Goal: Information Seeking & Learning: Learn about a topic

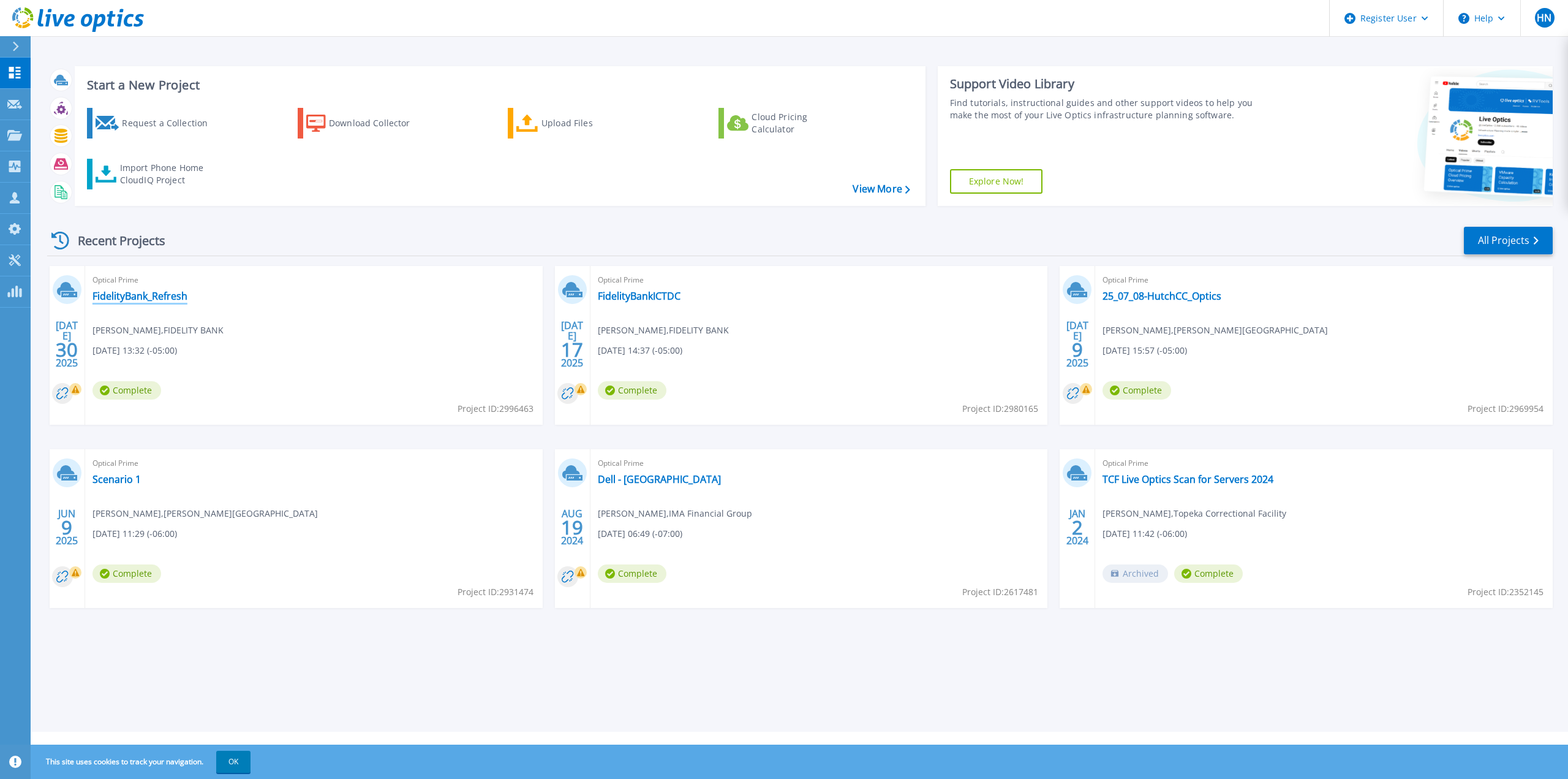
click at [145, 290] on link "FidelityBank_Refresh" at bounding box center [140, 296] width 95 height 12
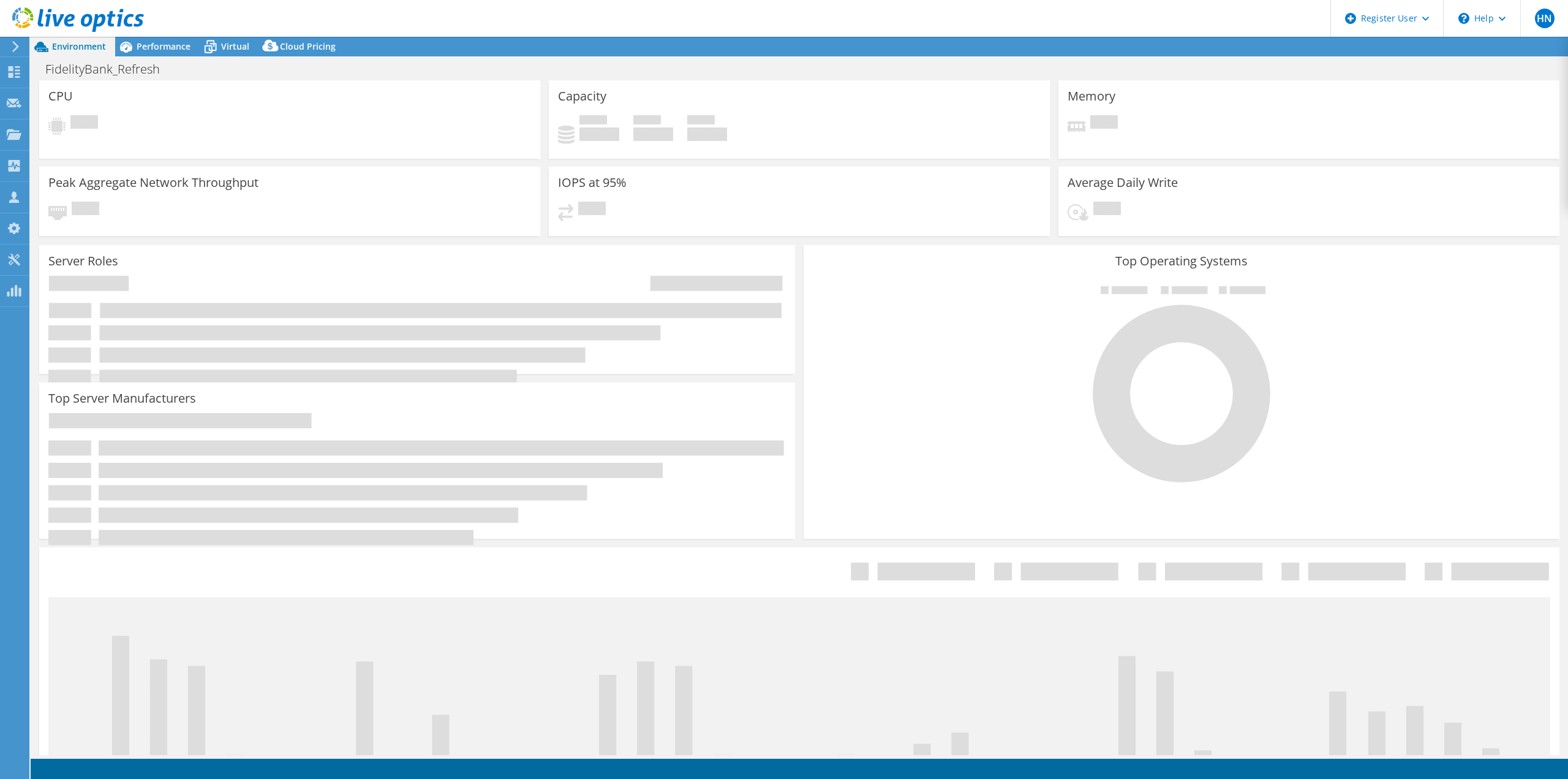
select select "USD"
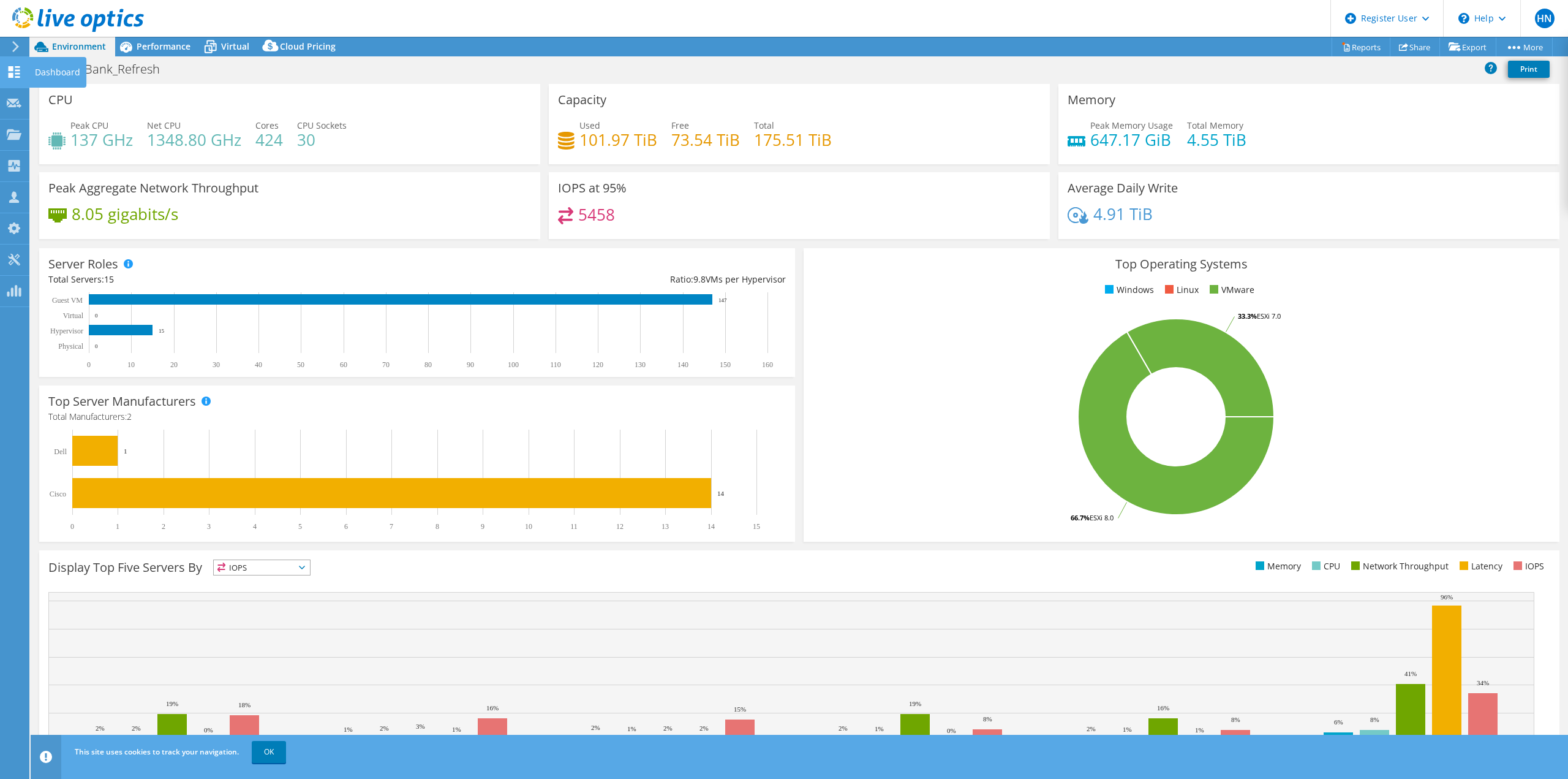
click at [15, 73] on icon at bounding box center [14, 72] width 15 height 12
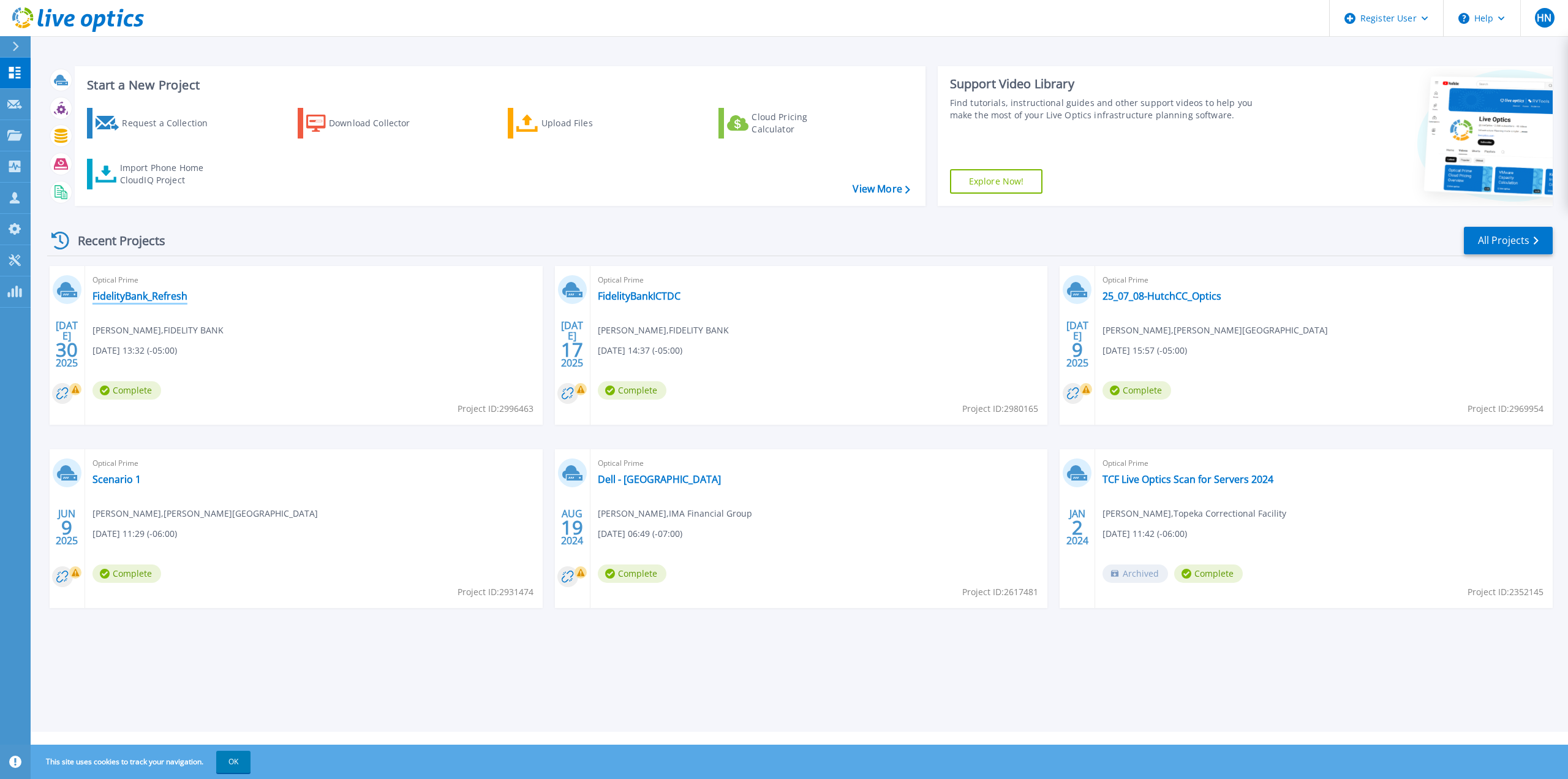
click at [127, 296] on link "FidelityBank_Refresh" at bounding box center [140, 296] width 95 height 12
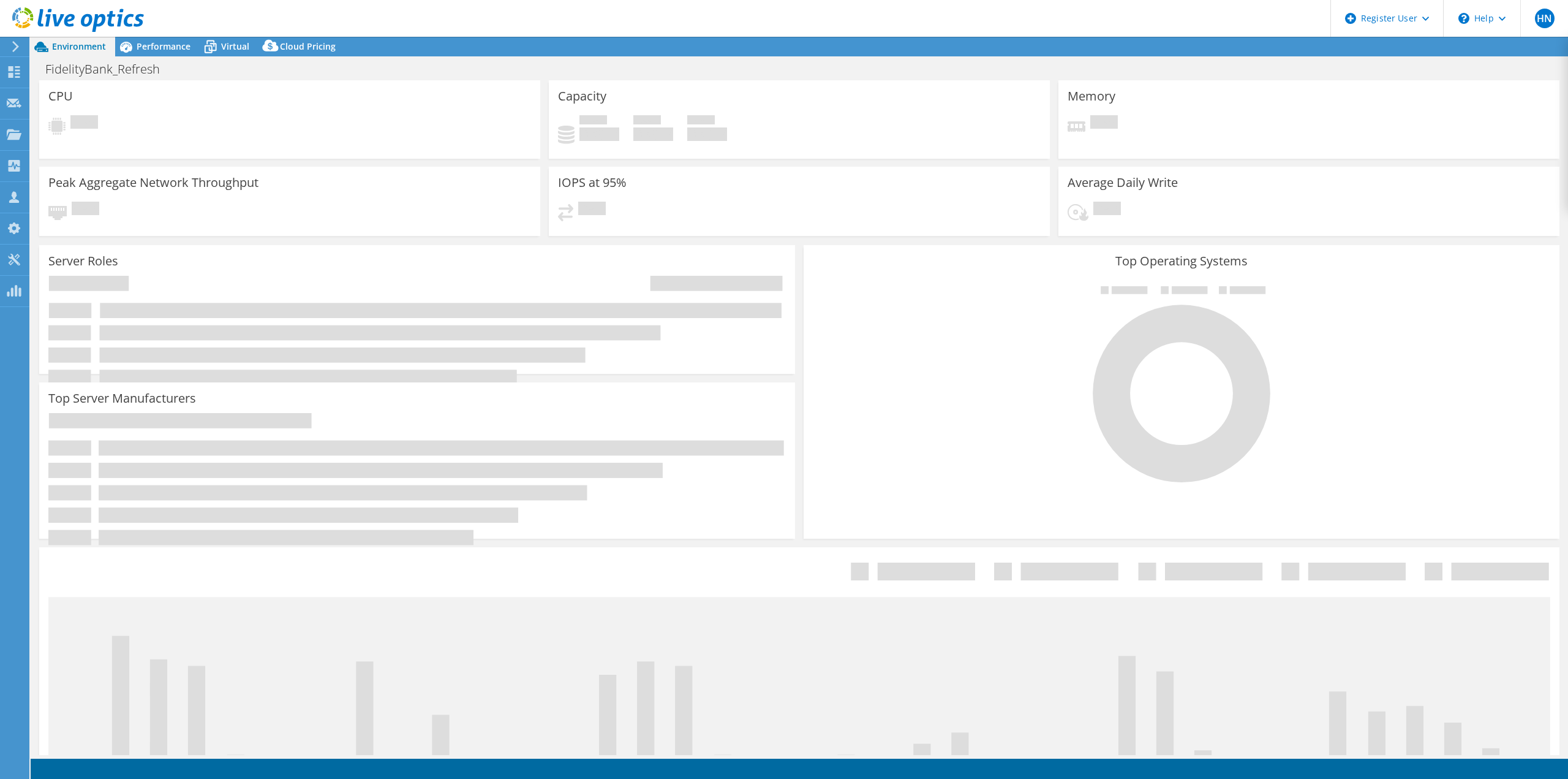
select select "USD"
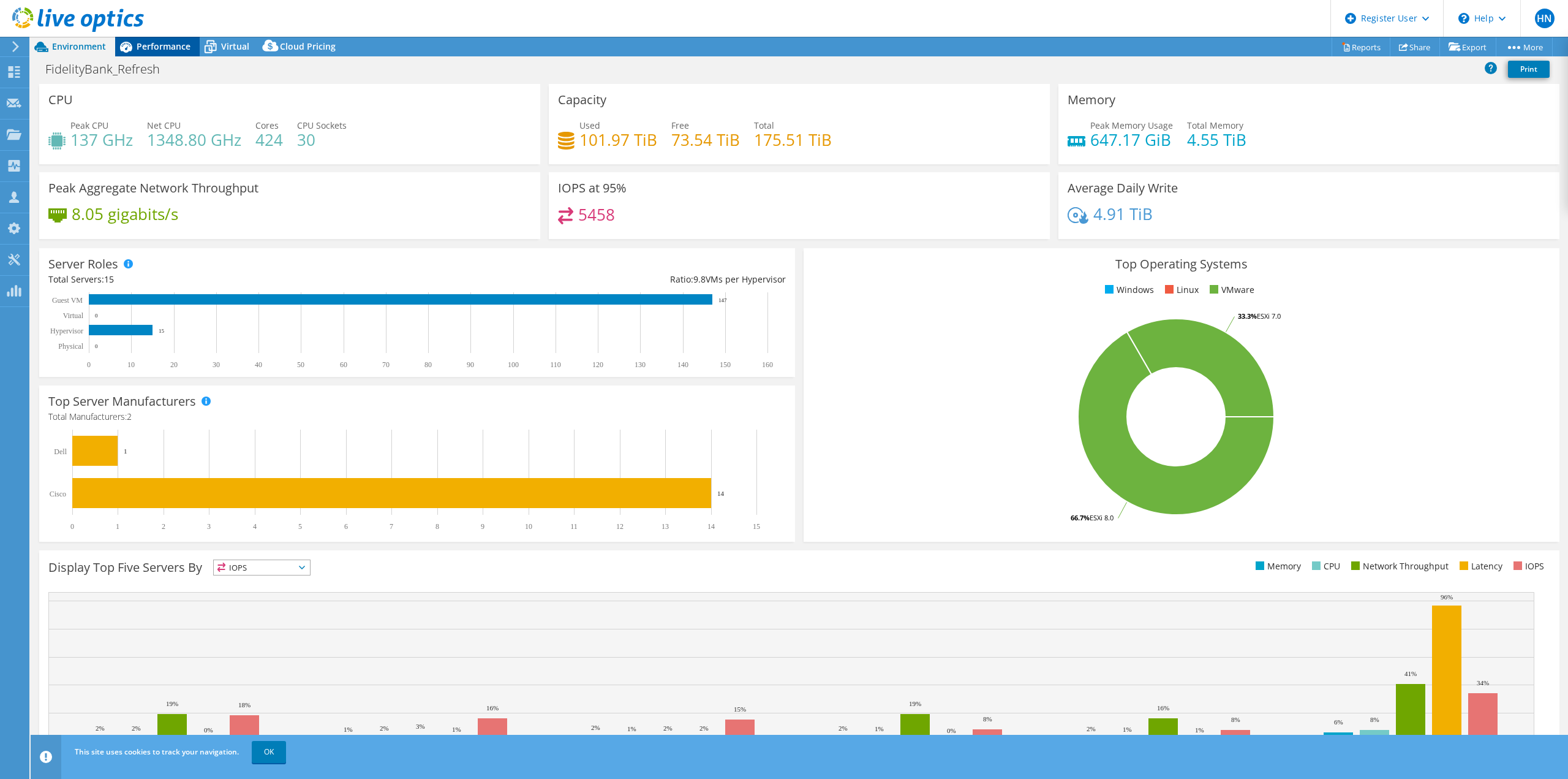
click at [157, 45] on span "Performance" at bounding box center [163, 46] width 54 height 12
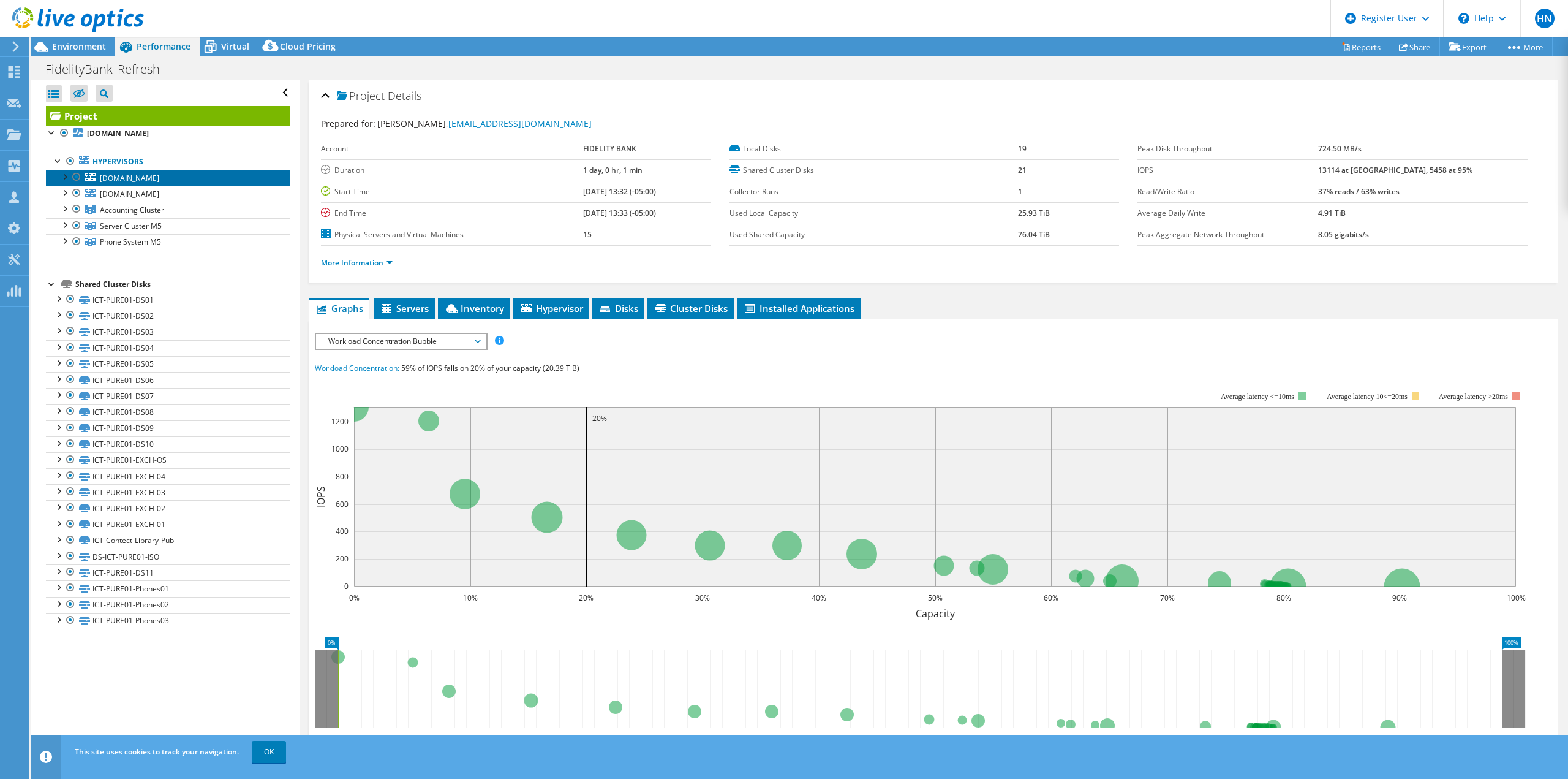
click at [119, 173] on span "[DOMAIN_NAME]" at bounding box center [130, 178] width 60 height 10
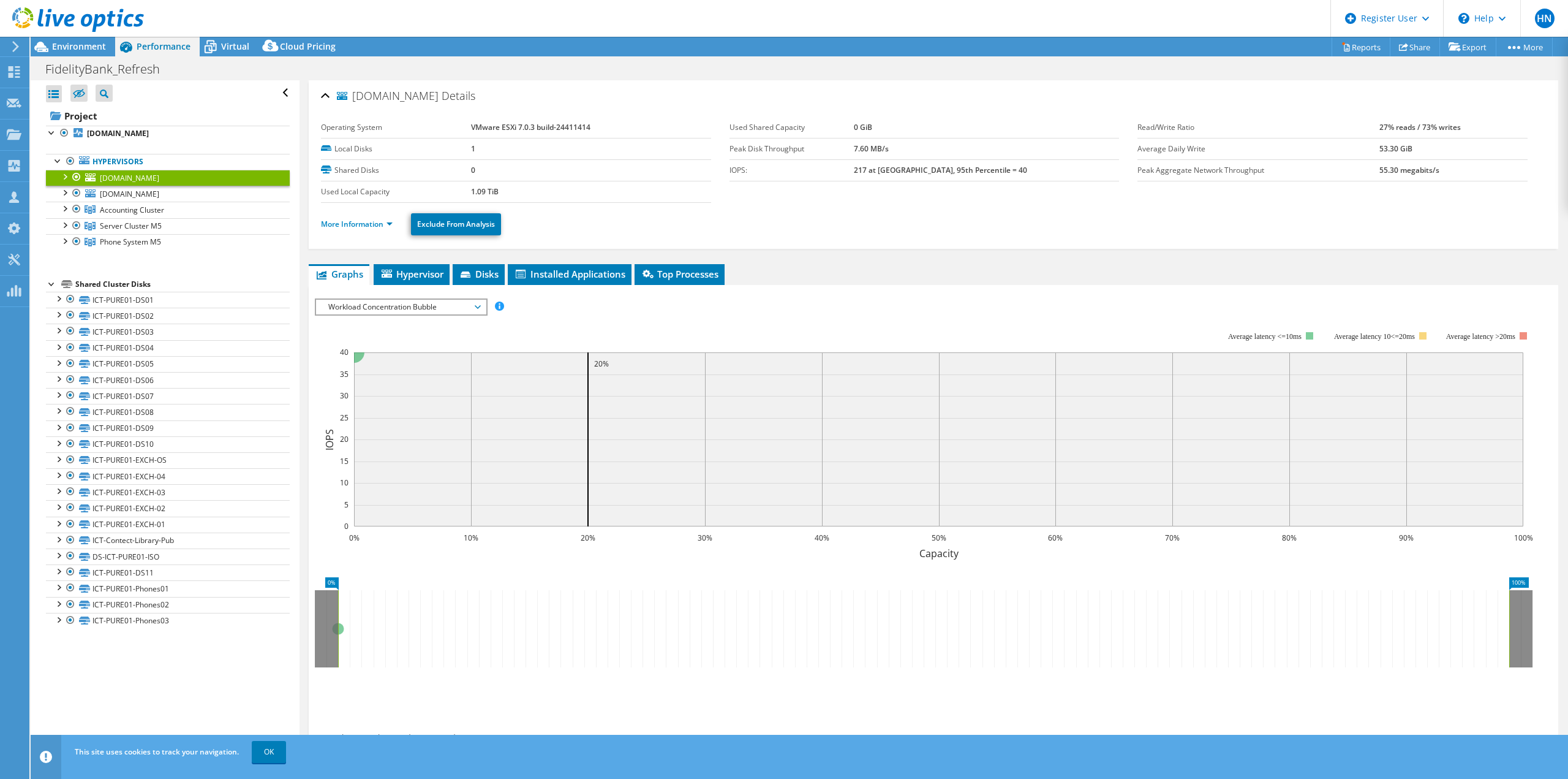
click at [63, 175] on div at bounding box center [64, 176] width 12 height 12
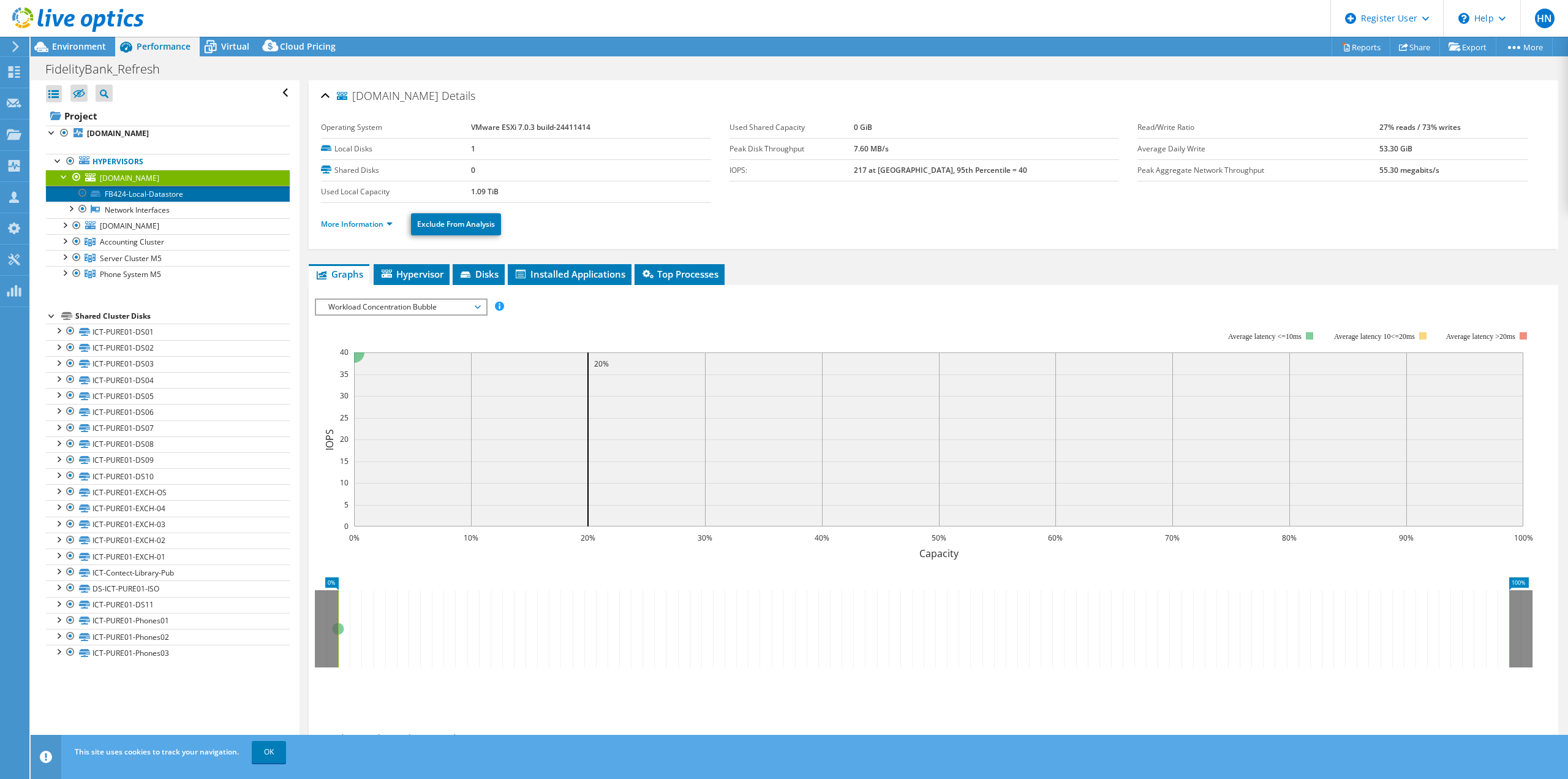
click at [157, 194] on link "FB424-Local-Datastore" at bounding box center [168, 194] width 244 height 16
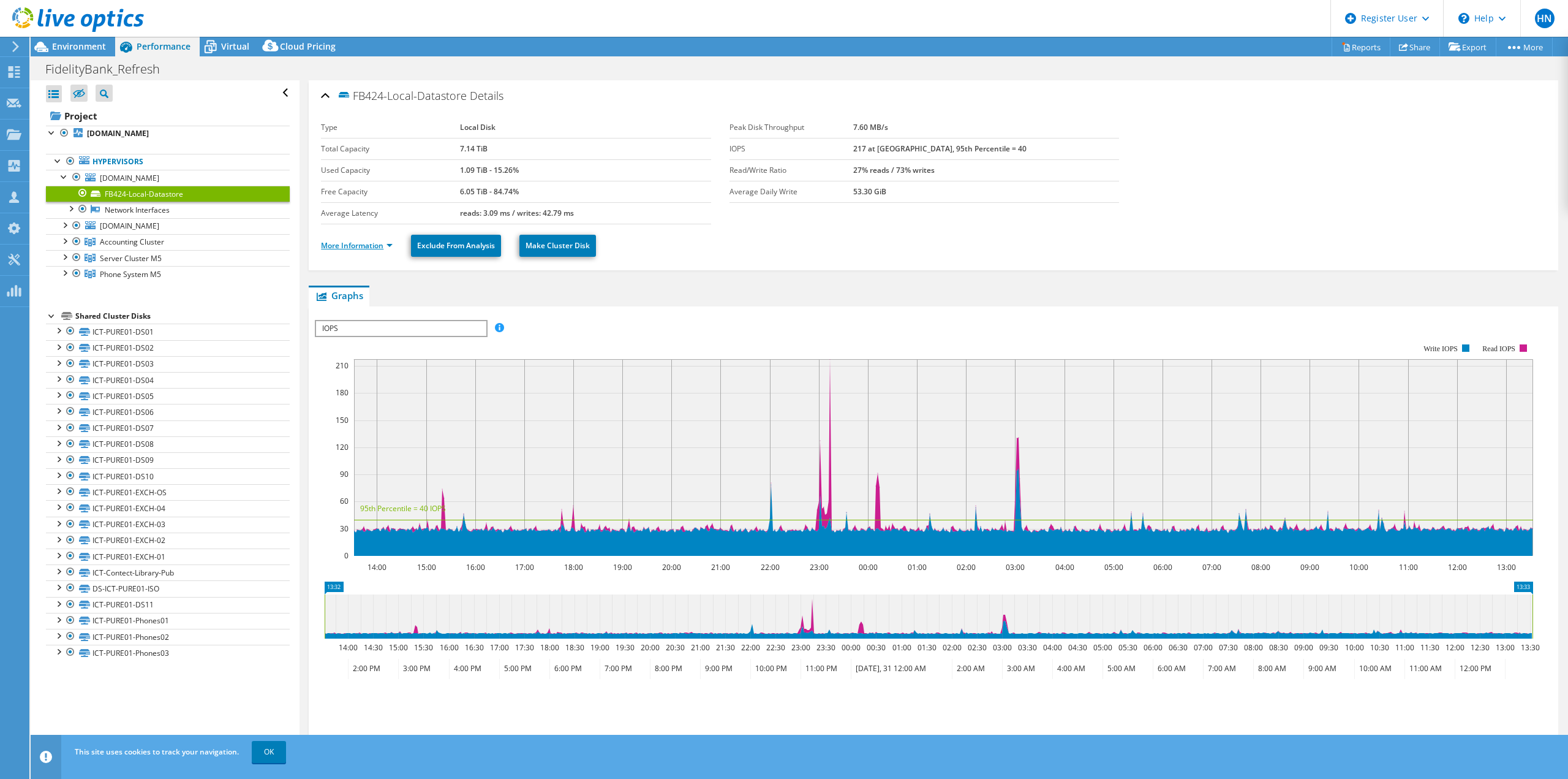
click at [346, 247] on link "More Information" at bounding box center [357, 245] width 72 height 10
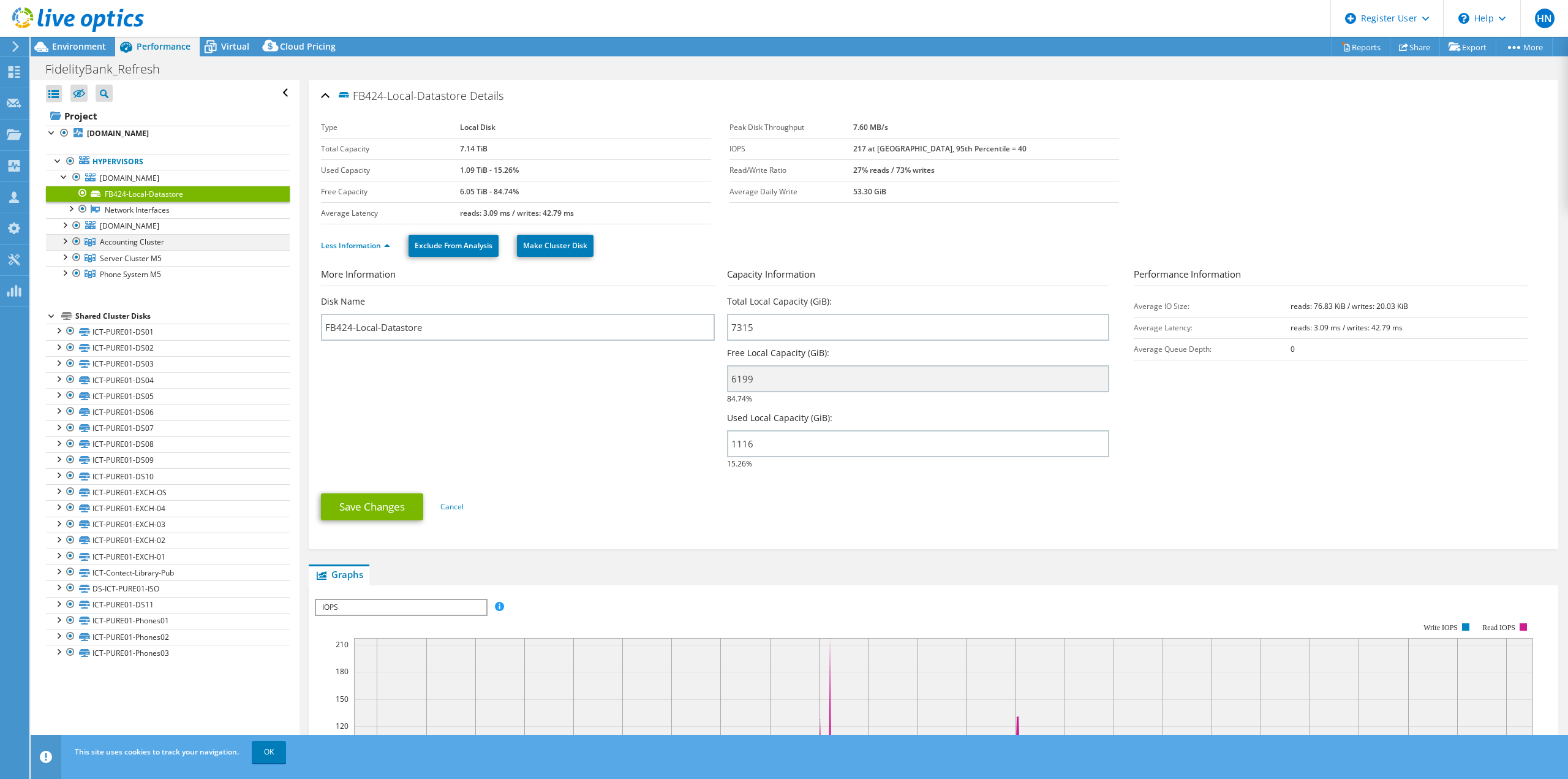
click at [65, 241] on div at bounding box center [64, 240] width 12 height 12
click at [63, 289] on div at bounding box center [64, 288] width 12 height 12
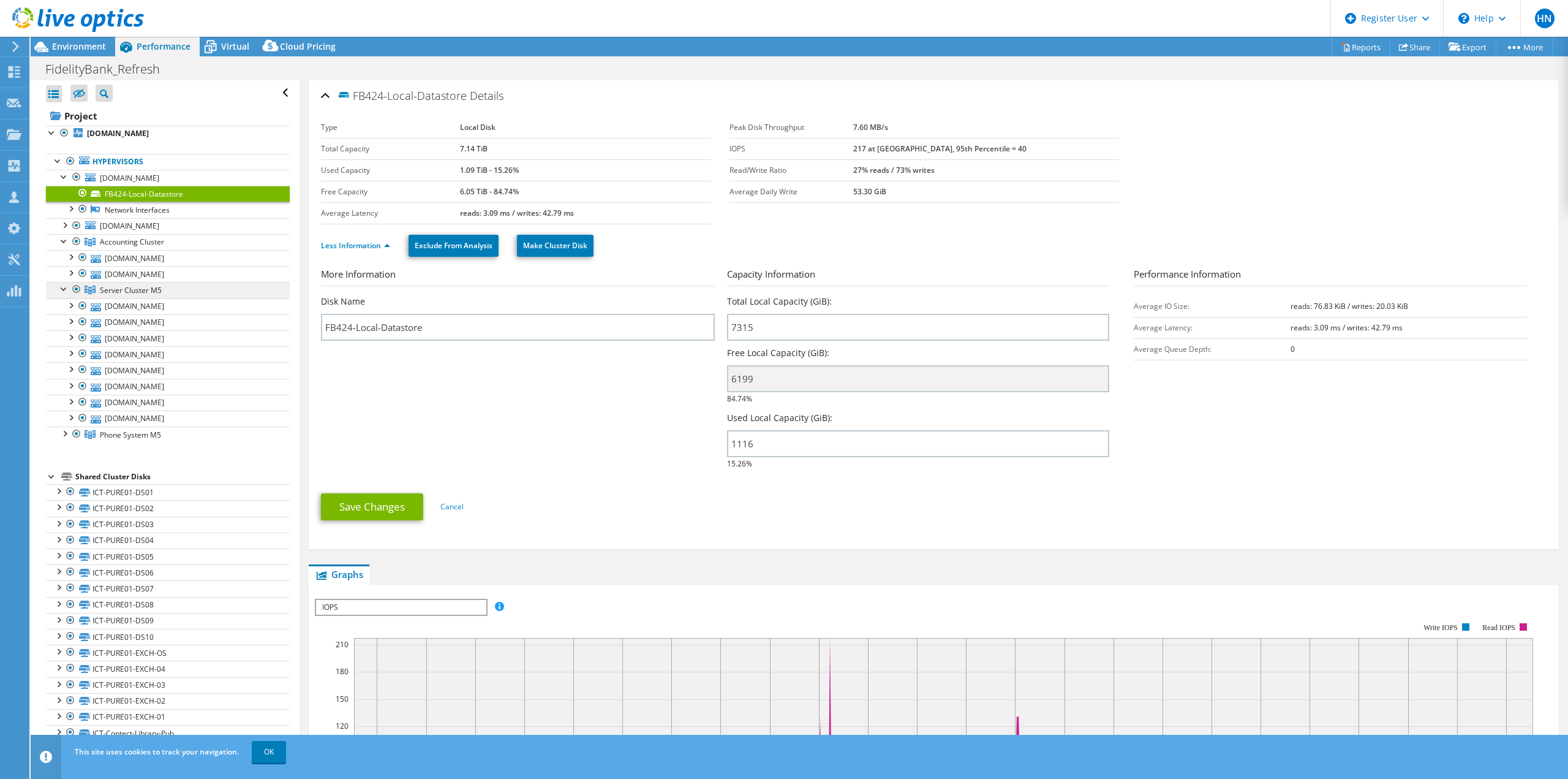
click at [149, 247] on span "Server Cluster M5" at bounding box center [132, 241] width 64 height 10
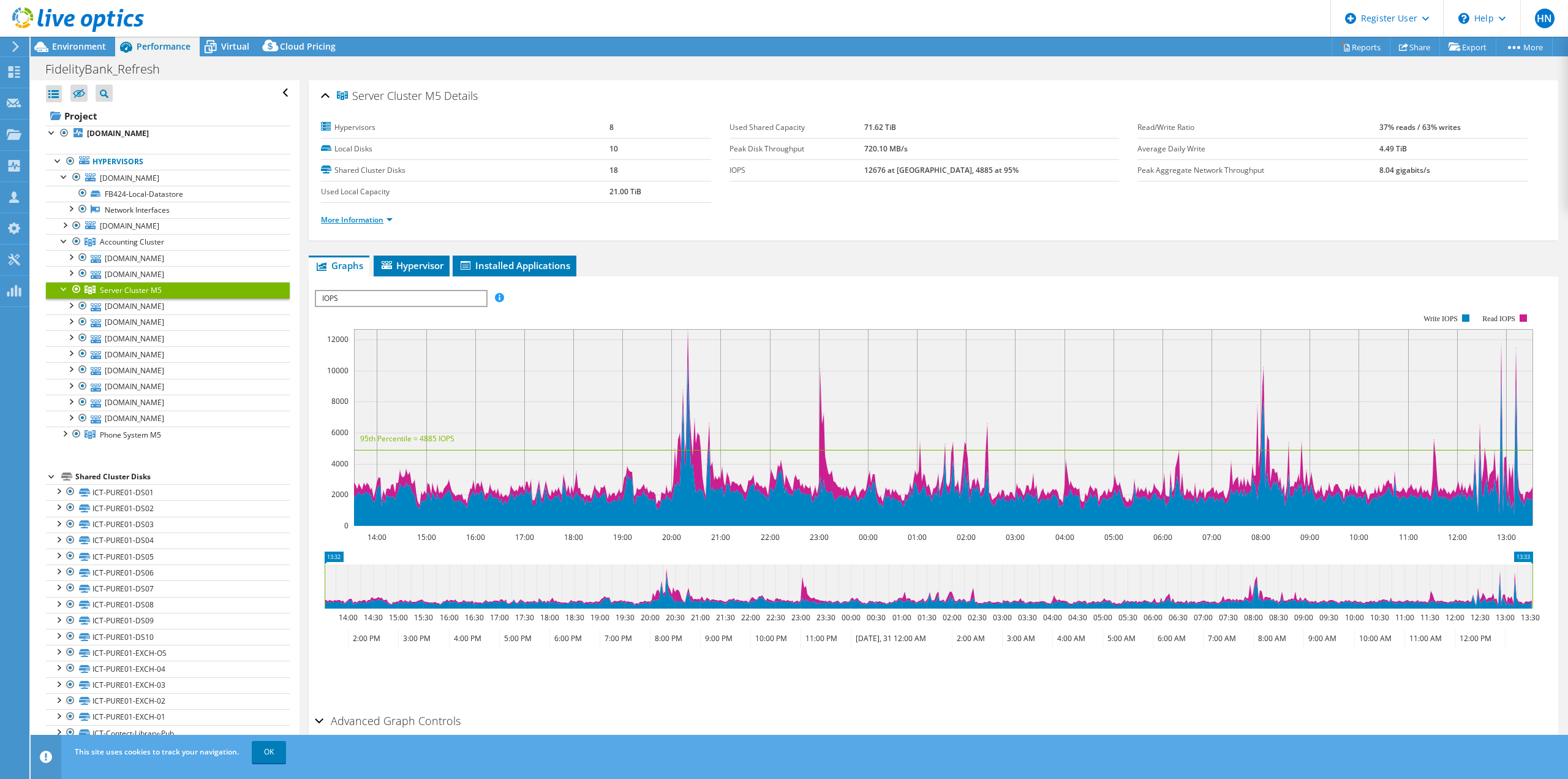
click at [357, 216] on link "More Information" at bounding box center [357, 219] width 72 height 10
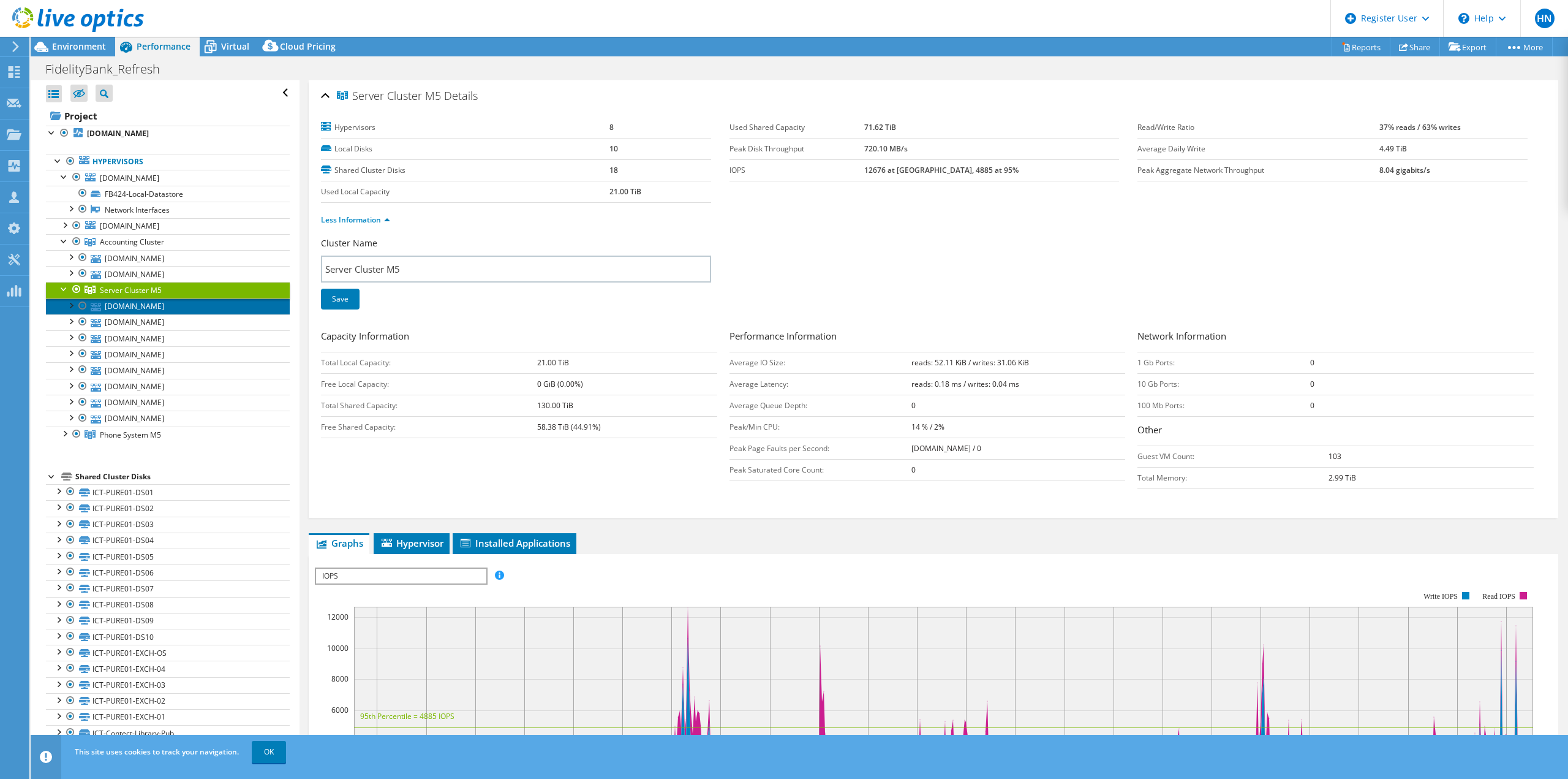
click at [118, 305] on link "[DOMAIN_NAME]" at bounding box center [168, 307] width 244 height 16
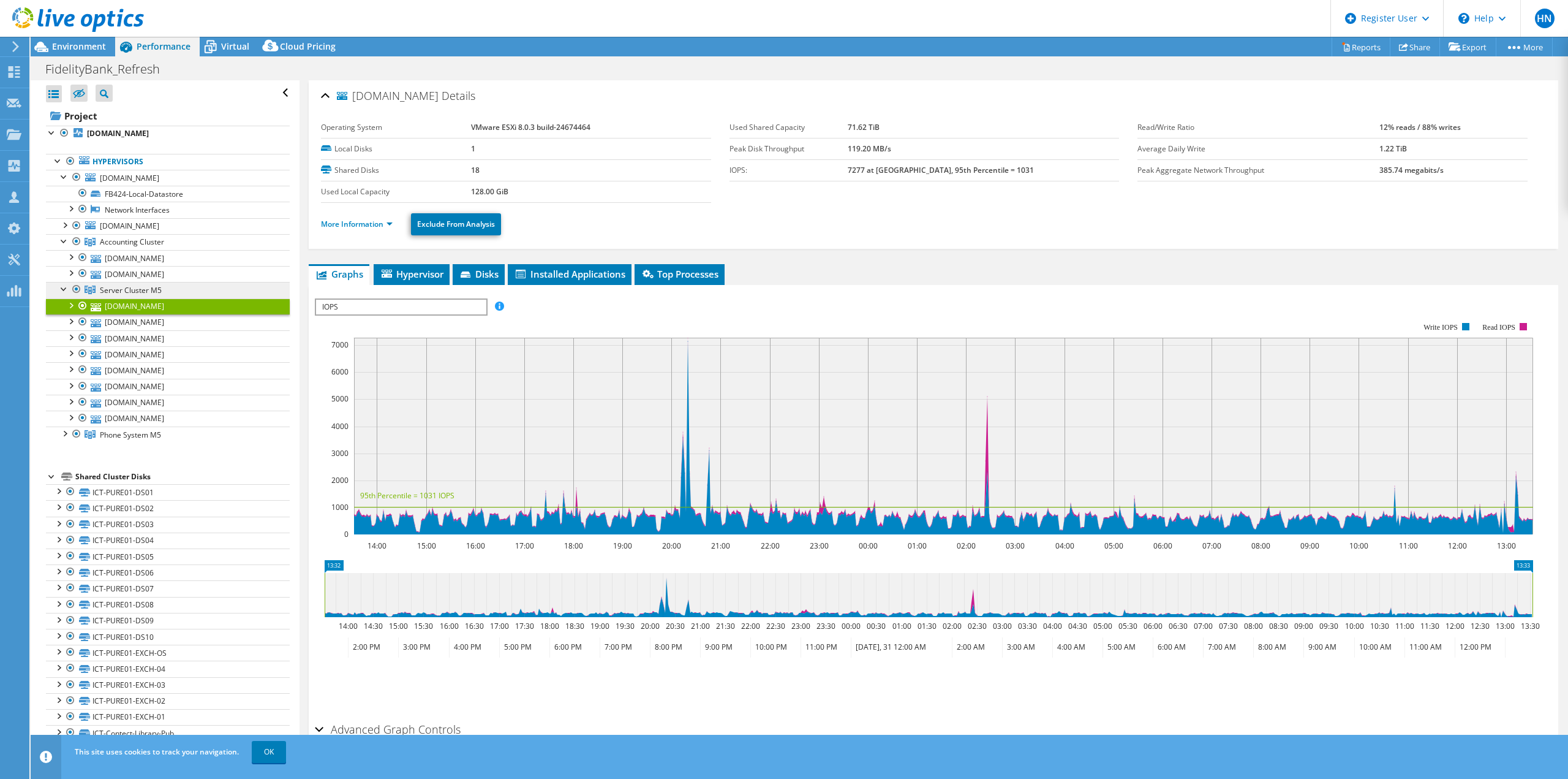
click at [153, 247] on span "Server Cluster M5" at bounding box center [132, 241] width 64 height 10
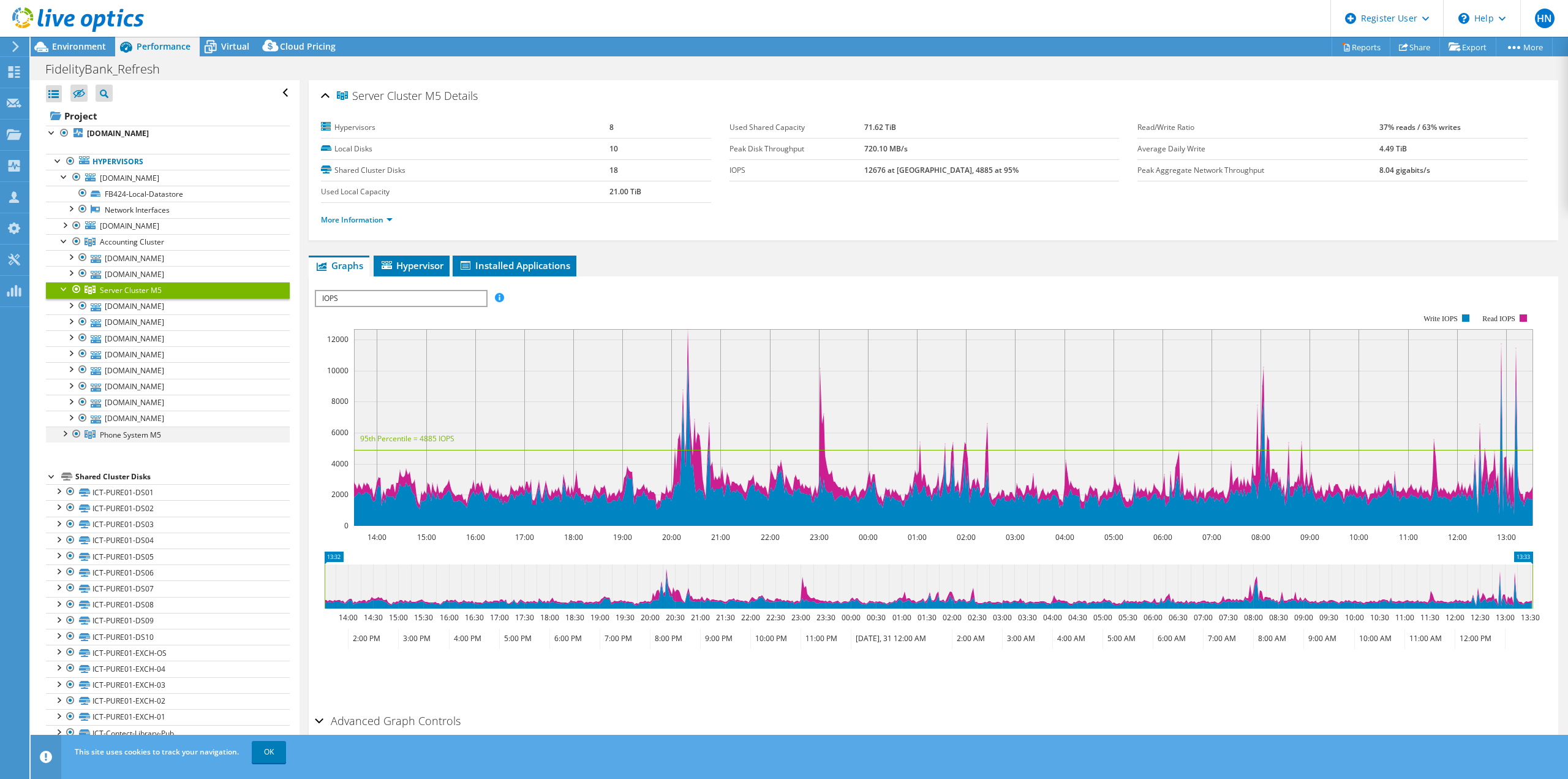
click at [63, 433] on div at bounding box center [64, 433] width 12 height 12
click at [127, 247] on span "Phone System M5" at bounding box center [132, 241] width 64 height 10
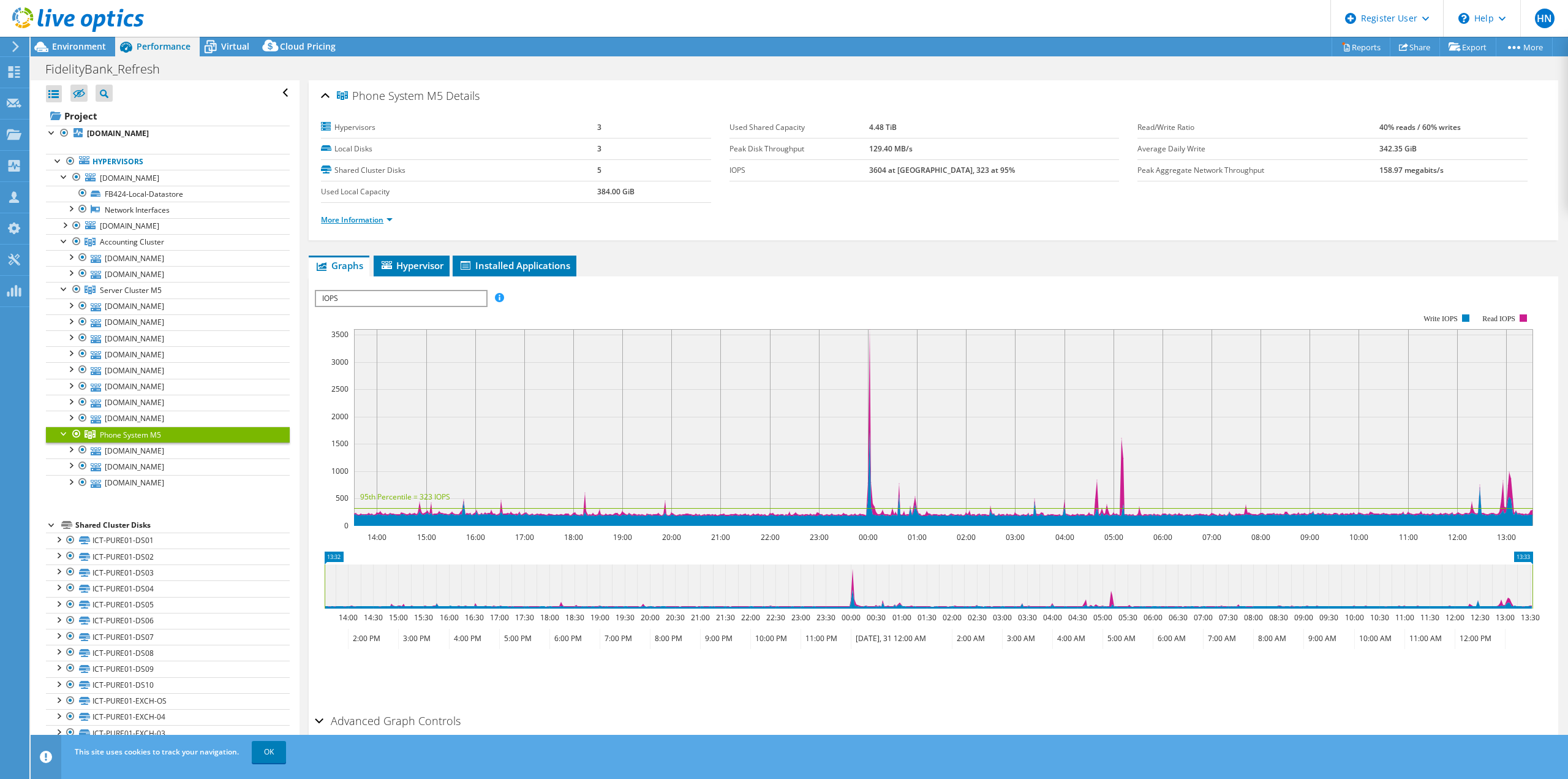
click at [362, 219] on link "More Information" at bounding box center [357, 219] width 72 height 10
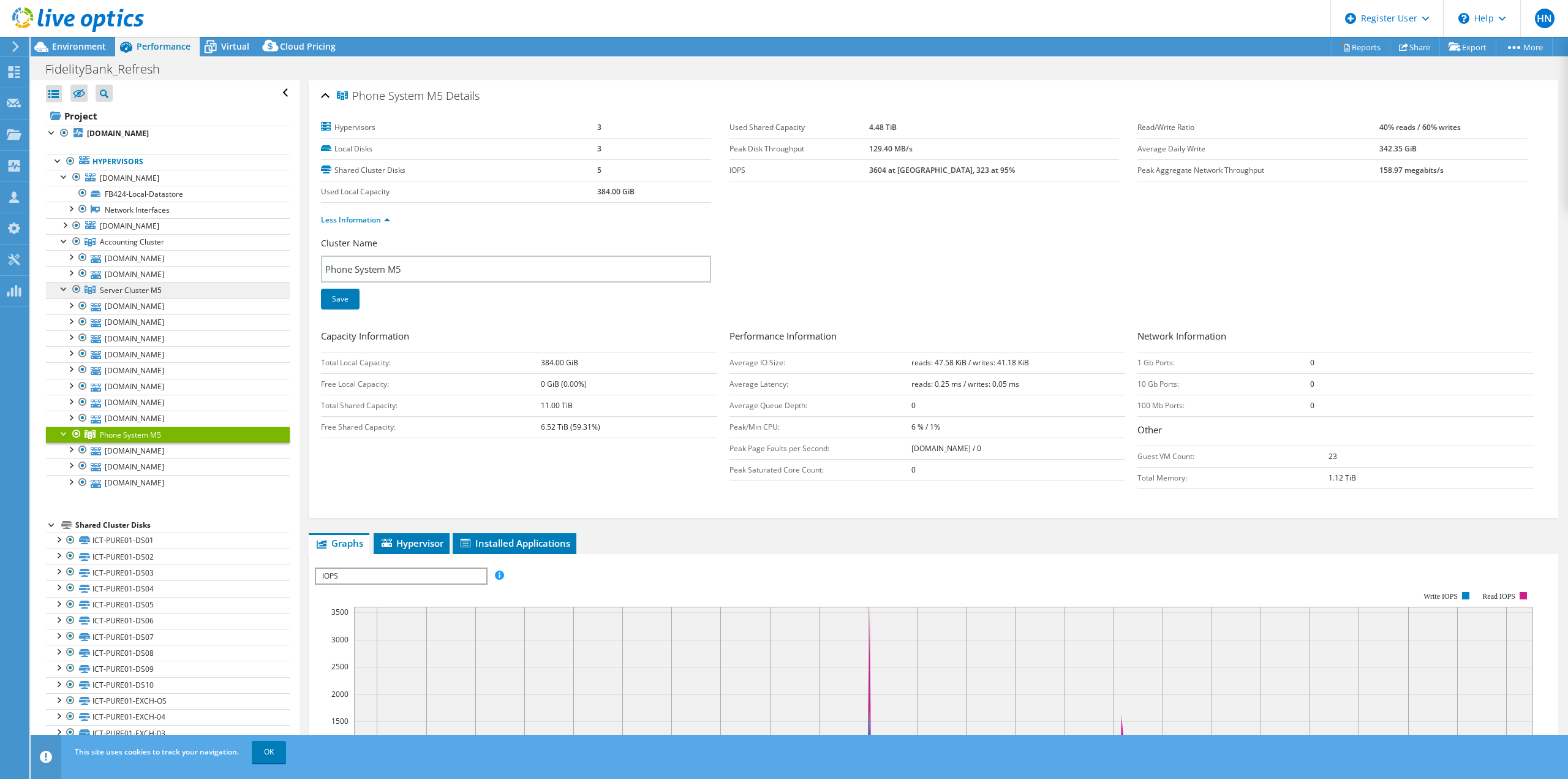
click at [120, 247] on span "Server Cluster M5" at bounding box center [132, 241] width 64 height 10
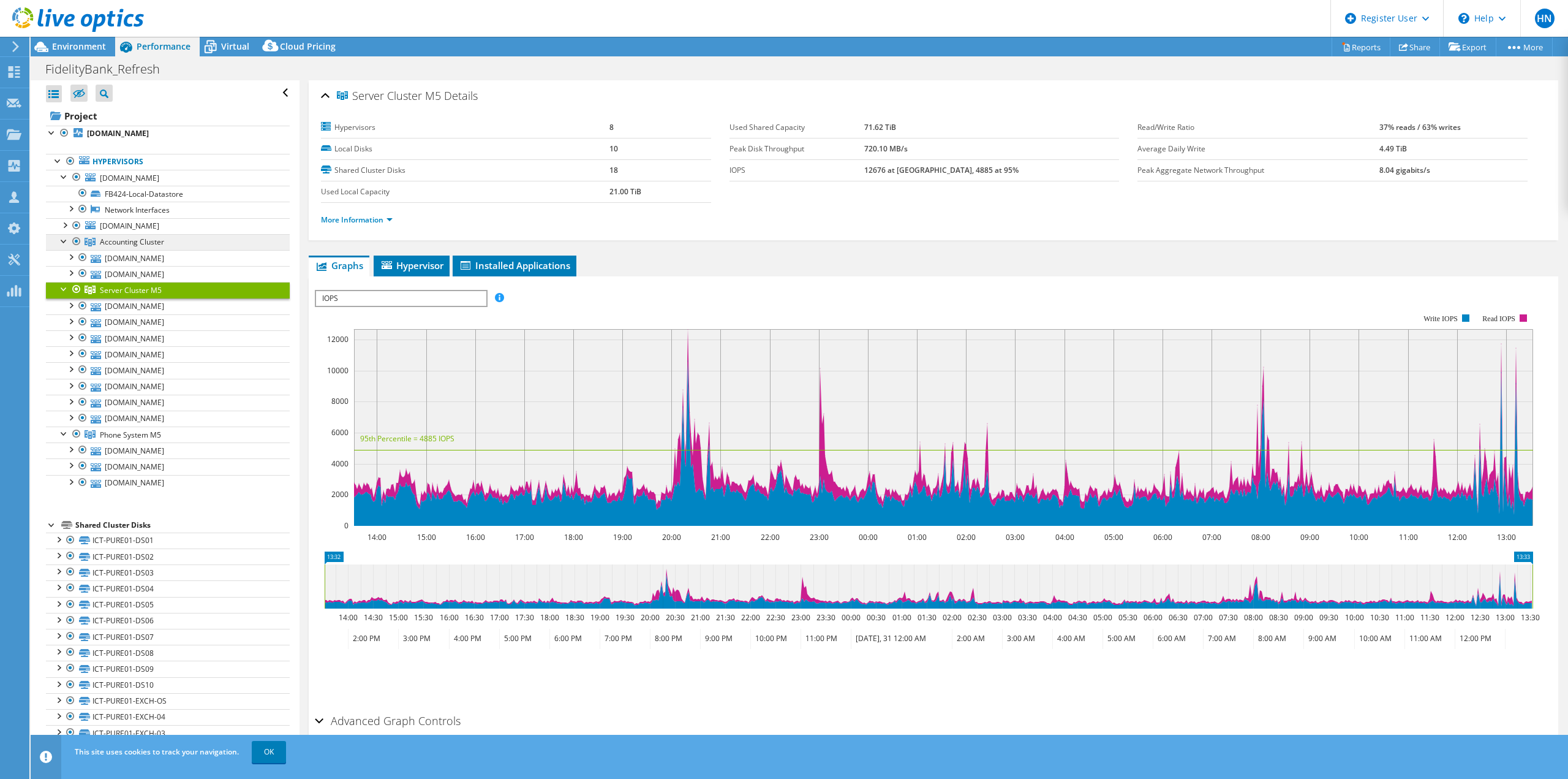
click at [133, 238] on span "Accounting Cluster" at bounding box center [132, 241] width 64 height 10
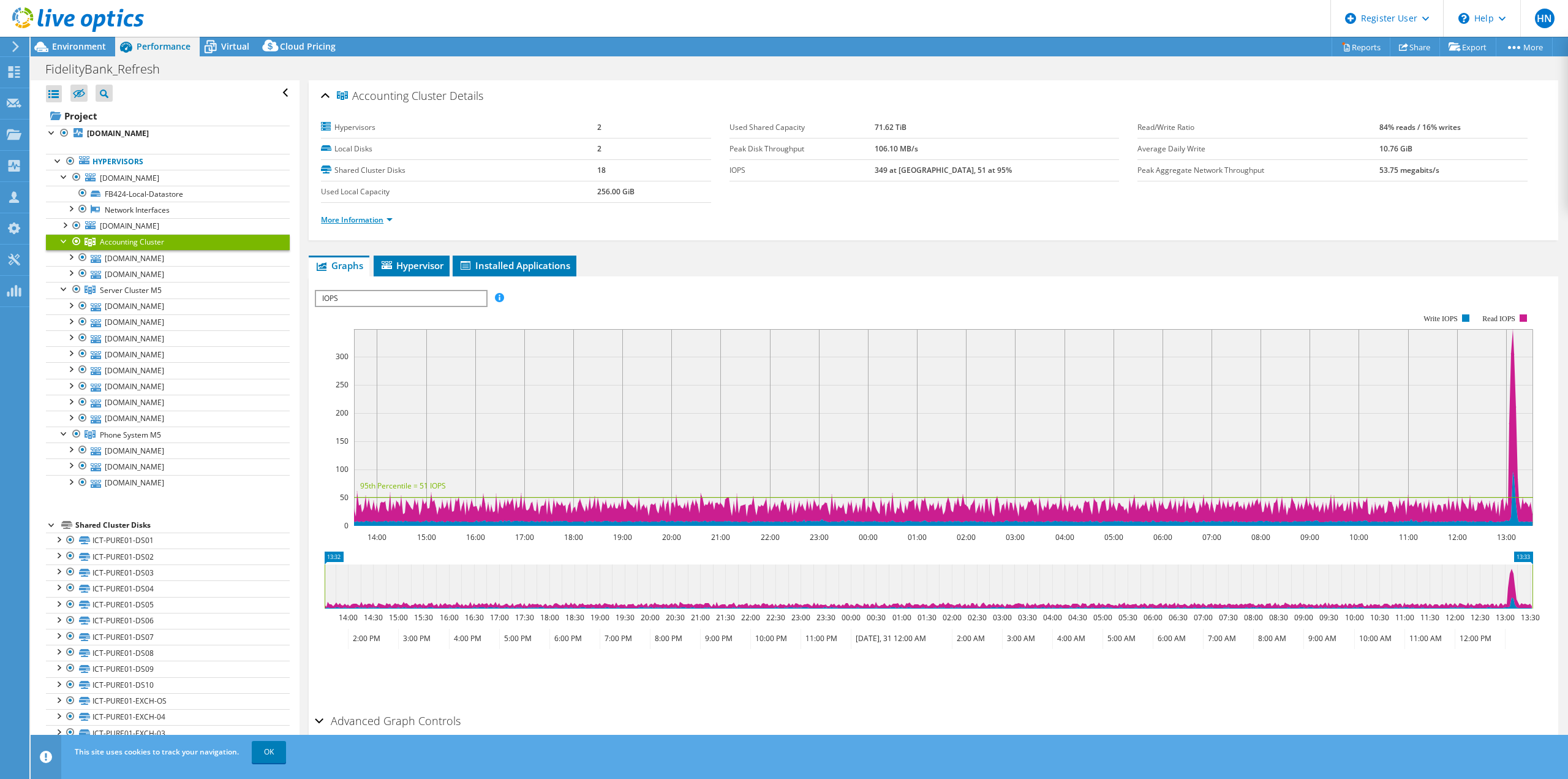
click at [326, 217] on link "More Information" at bounding box center [357, 219] width 72 height 10
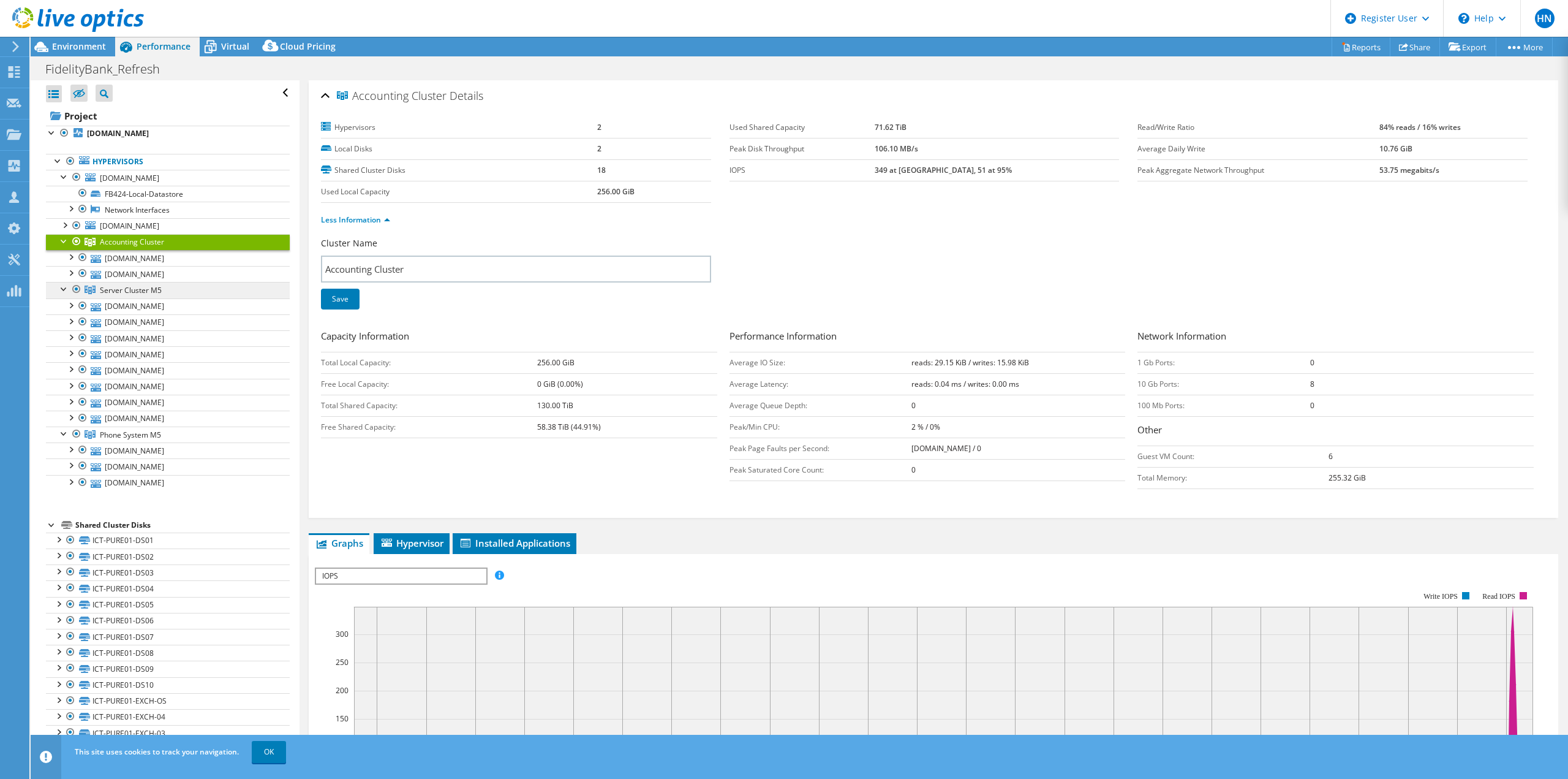
click at [124, 247] on span "Server Cluster M5" at bounding box center [132, 241] width 64 height 10
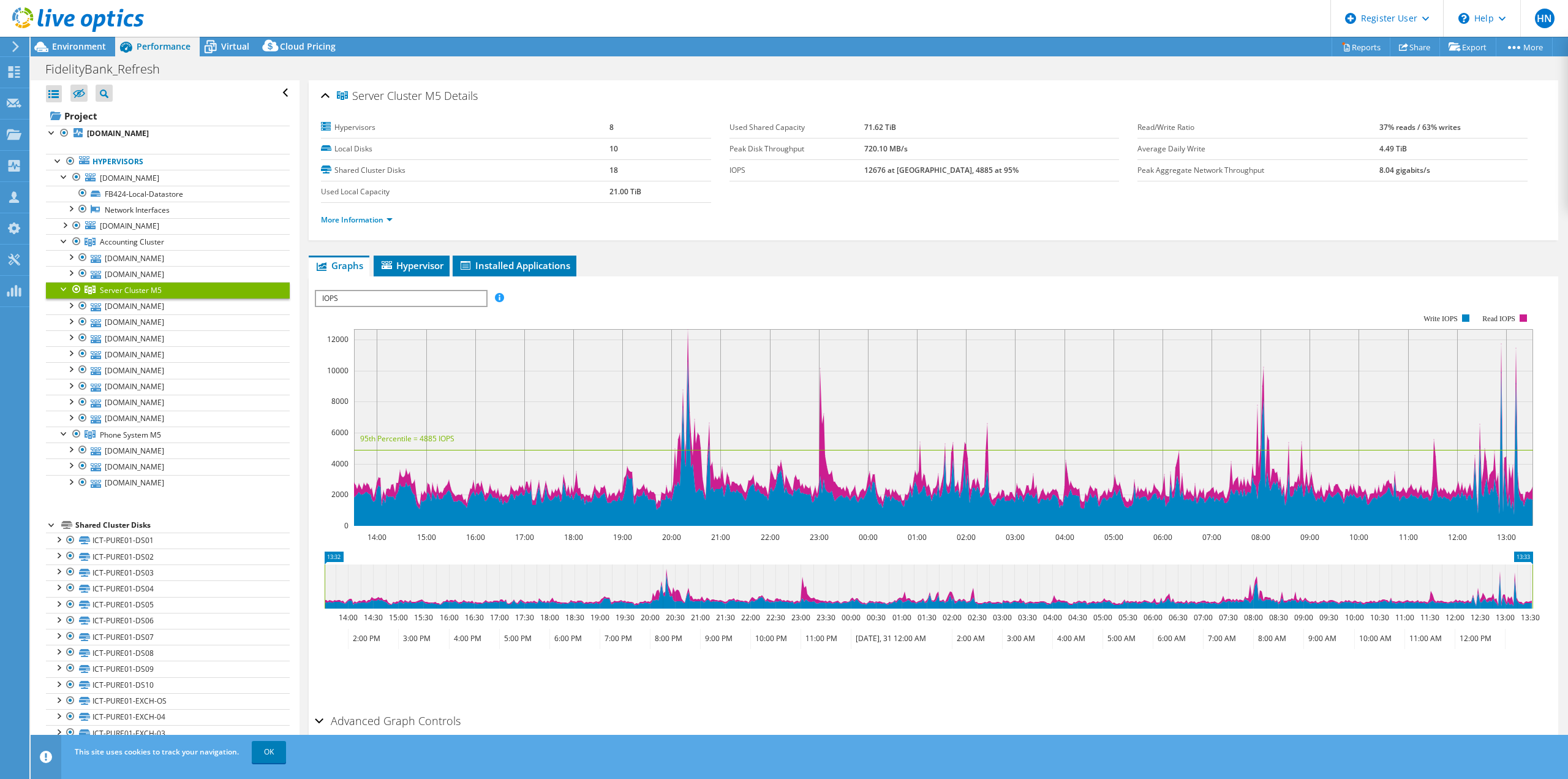
click at [364, 214] on li "More Information" at bounding box center [361, 220] width 79 height 14
click at [362, 222] on link "More Information" at bounding box center [357, 219] width 72 height 10
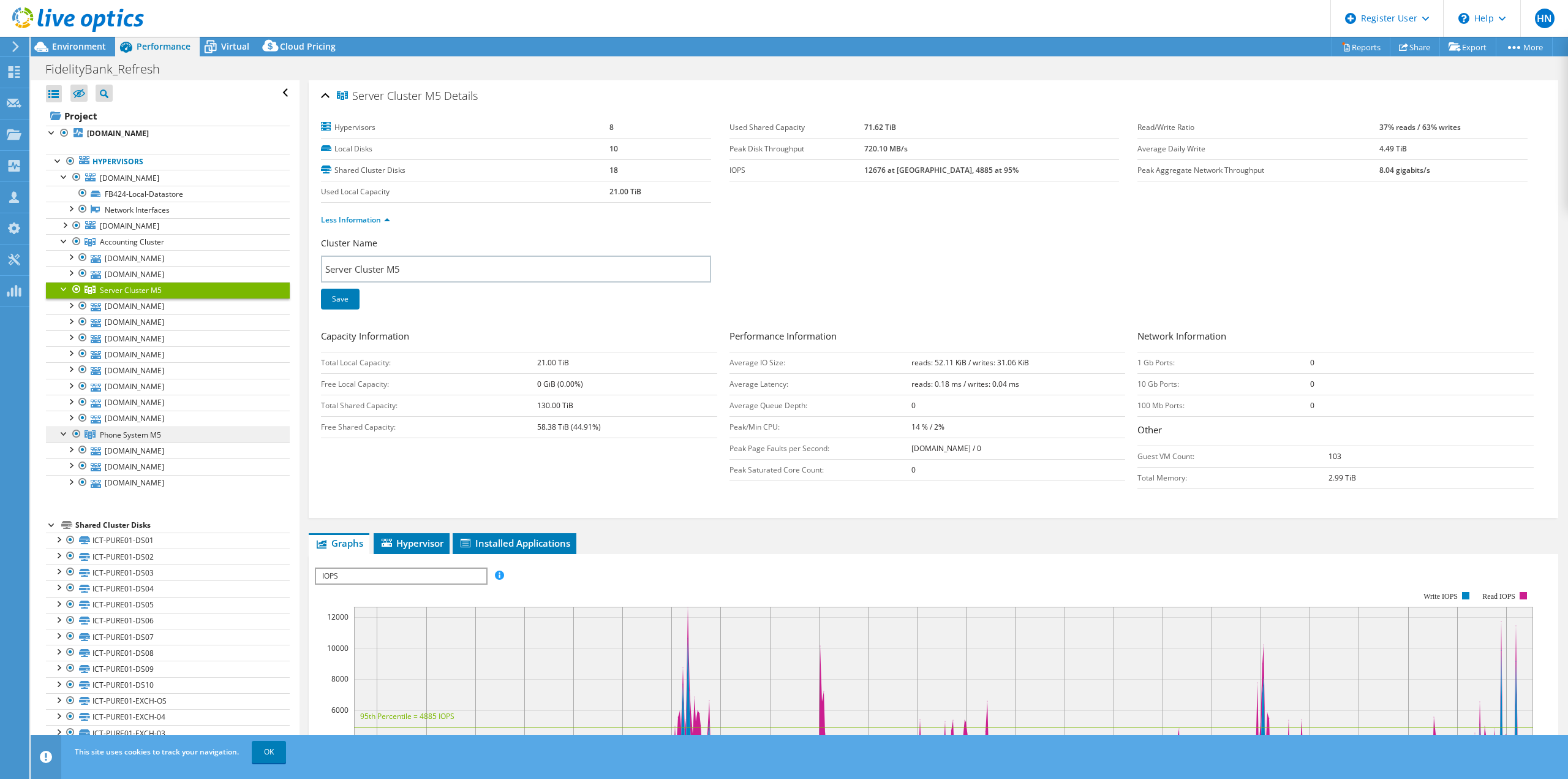
click at [120, 247] on span "Phone System M5" at bounding box center [132, 241] width 64 height 10
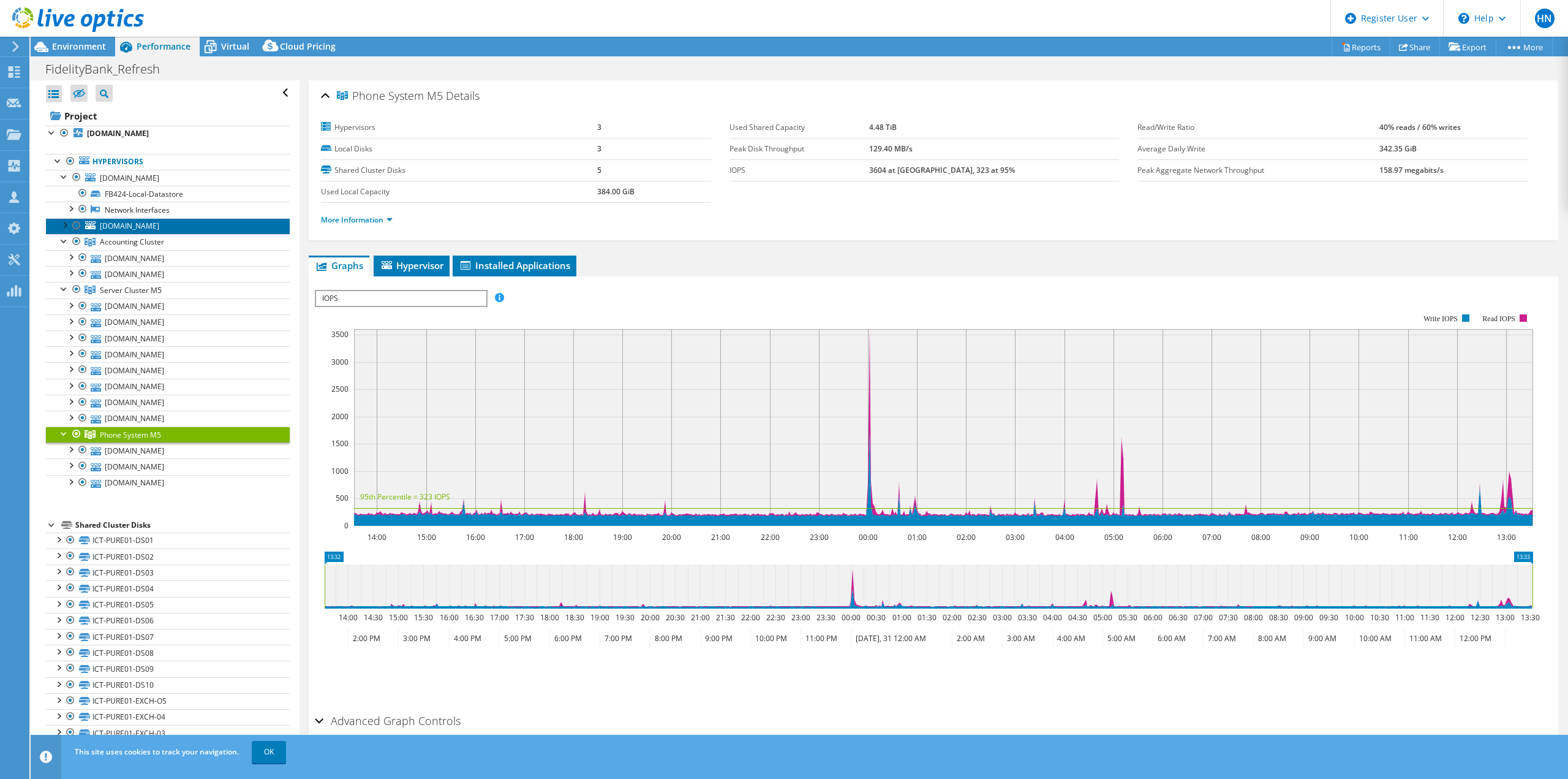
click at [127, 225] on span "[DOMAIN_NAME]" at bounding box center [130, 225] width 60 height 10
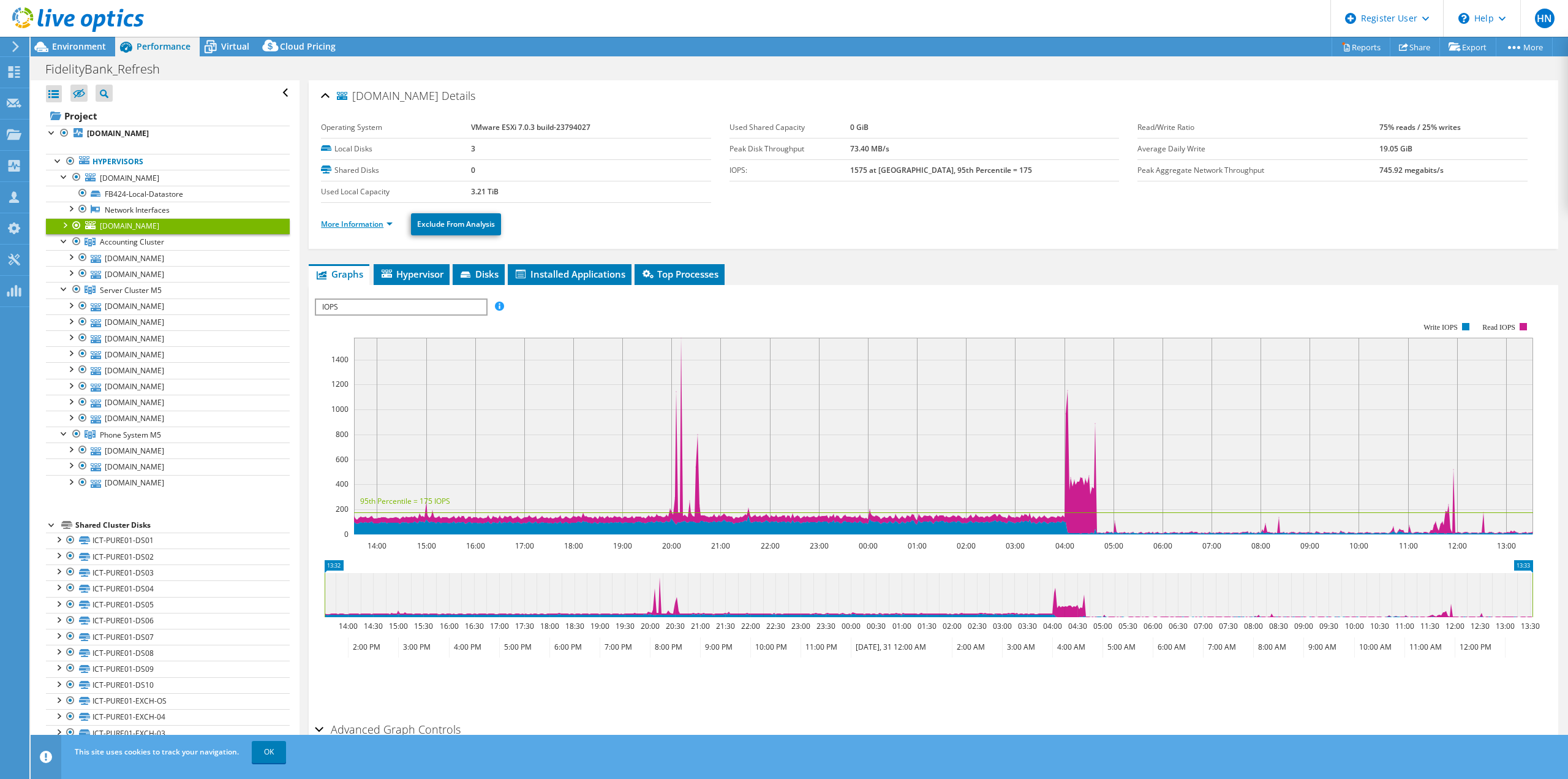
click at [360, 225] on link "More Information" at bounding box center [357, 224] width 72 height 10
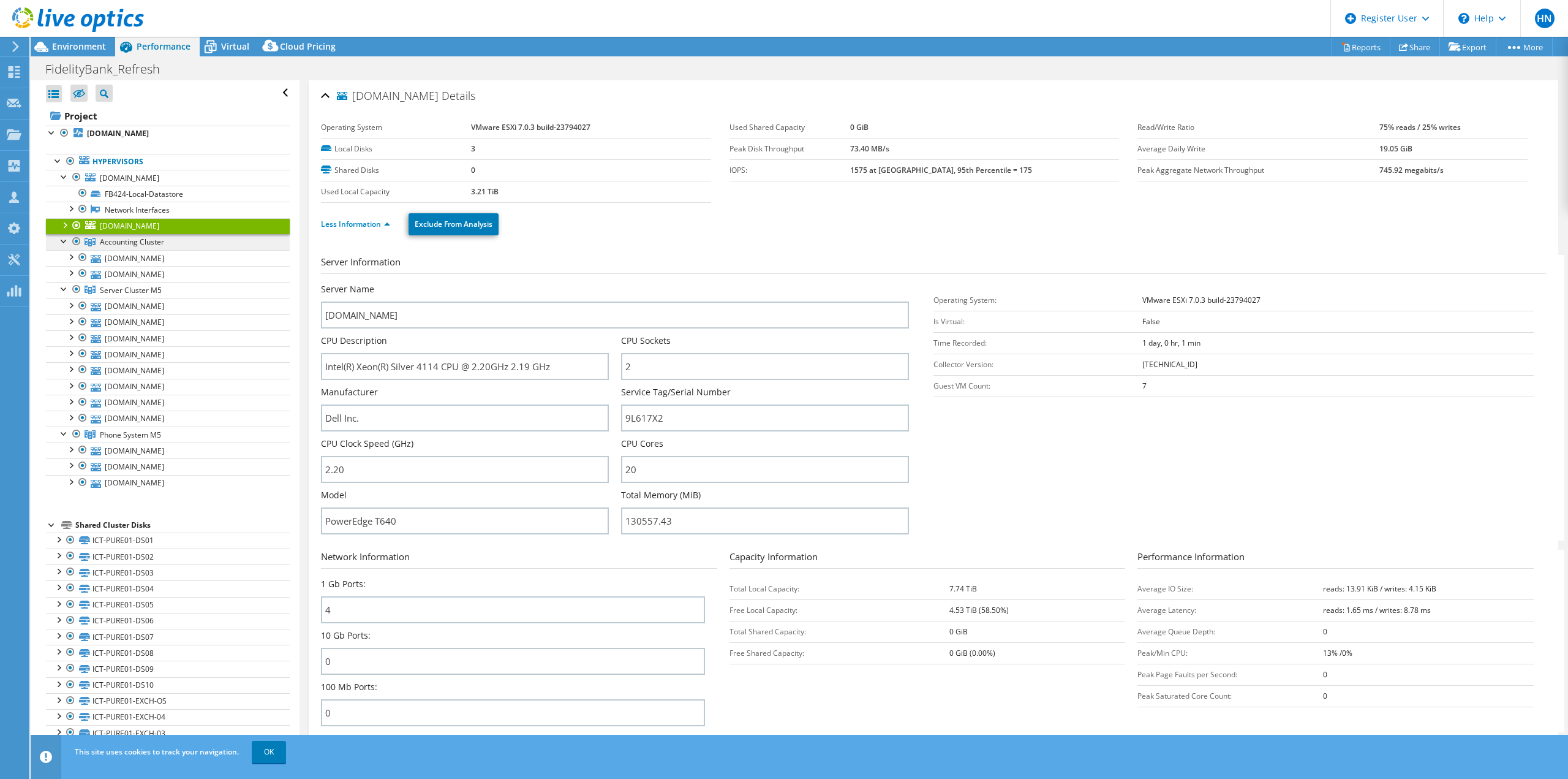
click at [126, 243] on span "Accounting Cluster" at bounding box center [132, 241] width 64 height 10
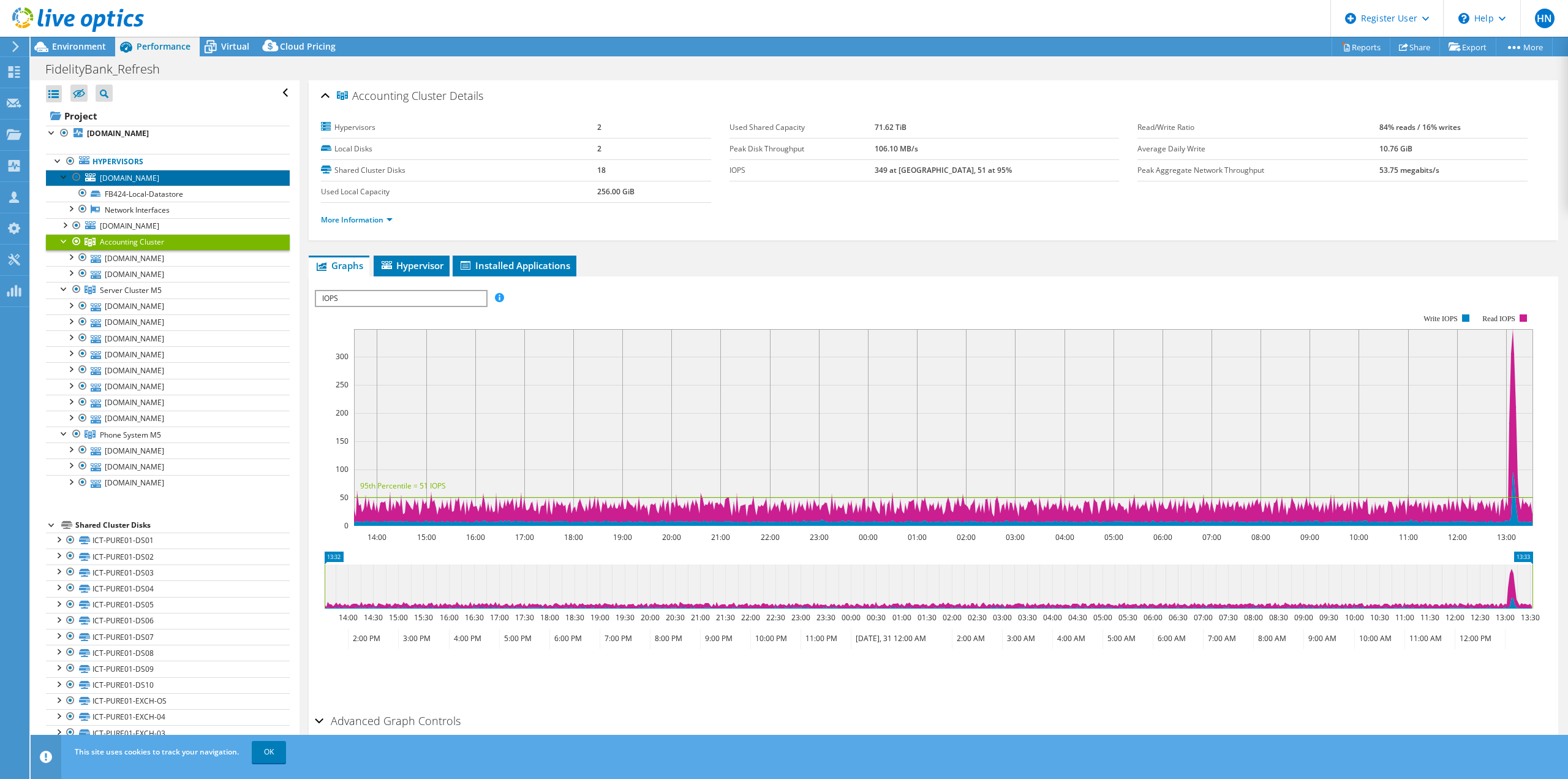
click at [136, 182] on span "[DOMAIN_NAME]" at bounding box center [130, 178] width 60 height 10
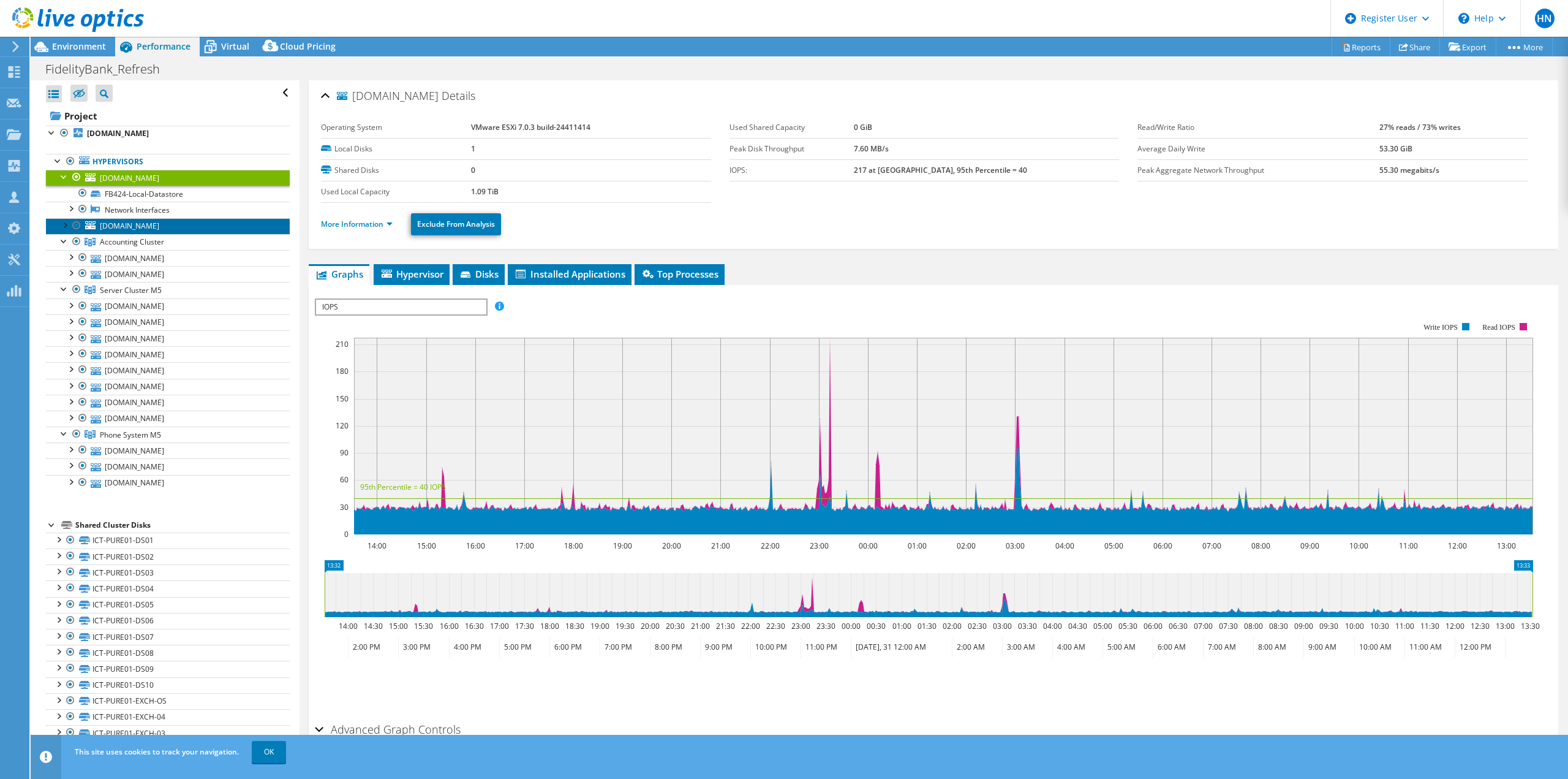
click at [139, 229] on span "[DOMAIN_NAME]" at bounding box center [130, 225] width 60 height 10
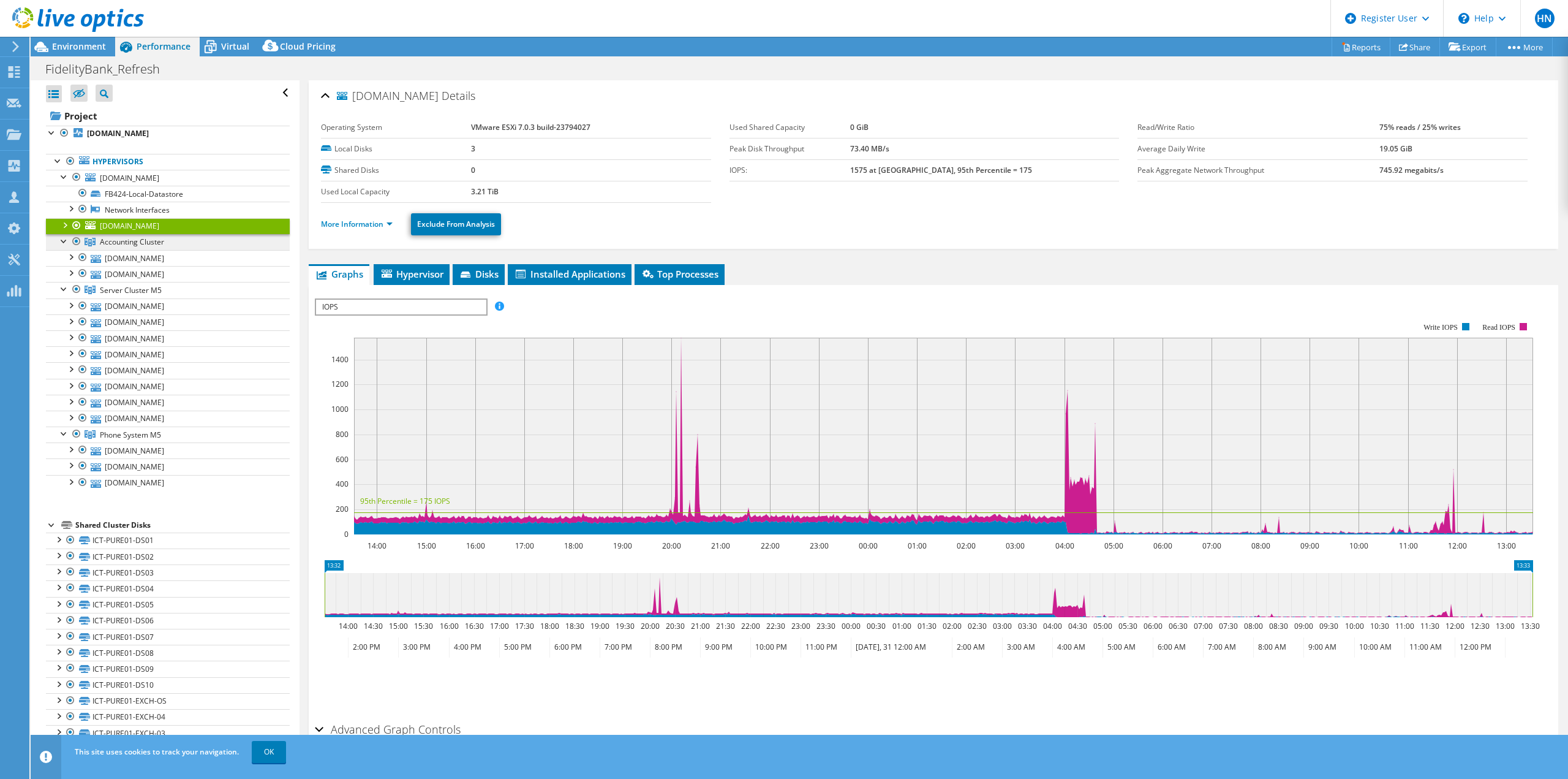
click at [139, 242] on span "Accounting Cluster" at bounding box center [132, 241] width 64 height 10
